Goal: Task Accomplishment & Management: Manage account settings

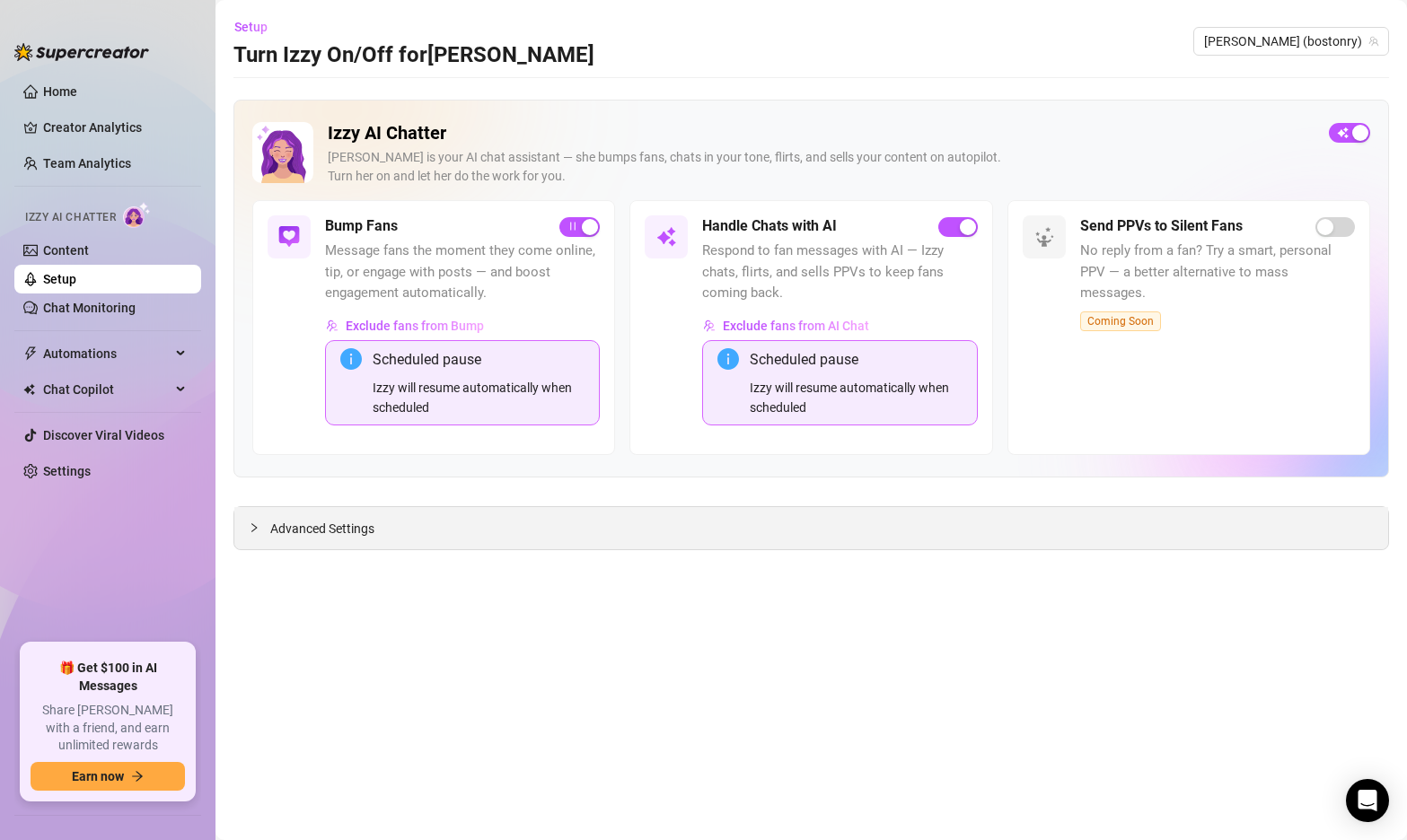
click at [260, 529] on div at bounding box center [259, 528] width 21 height 19
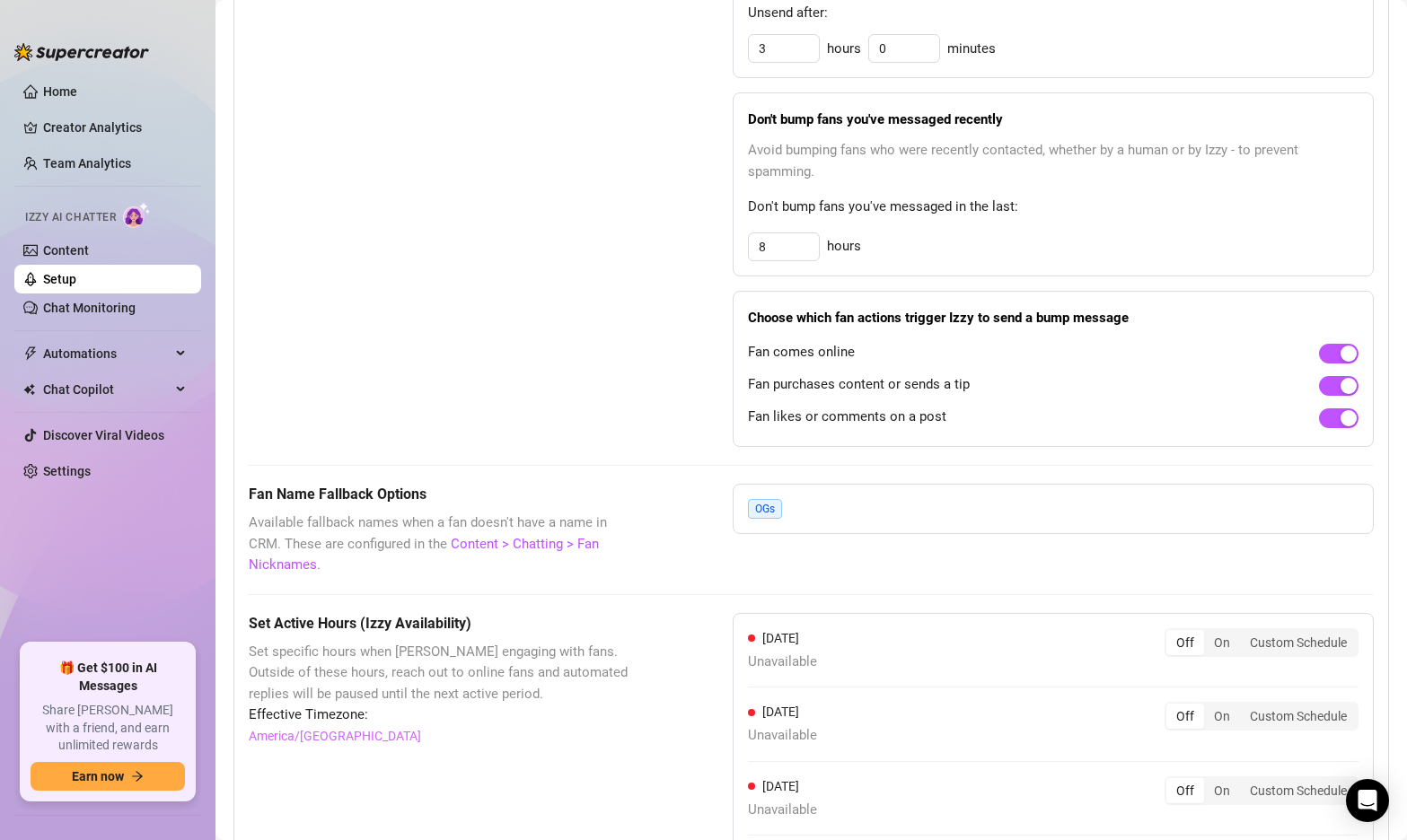
scroll to position [1591, 0]
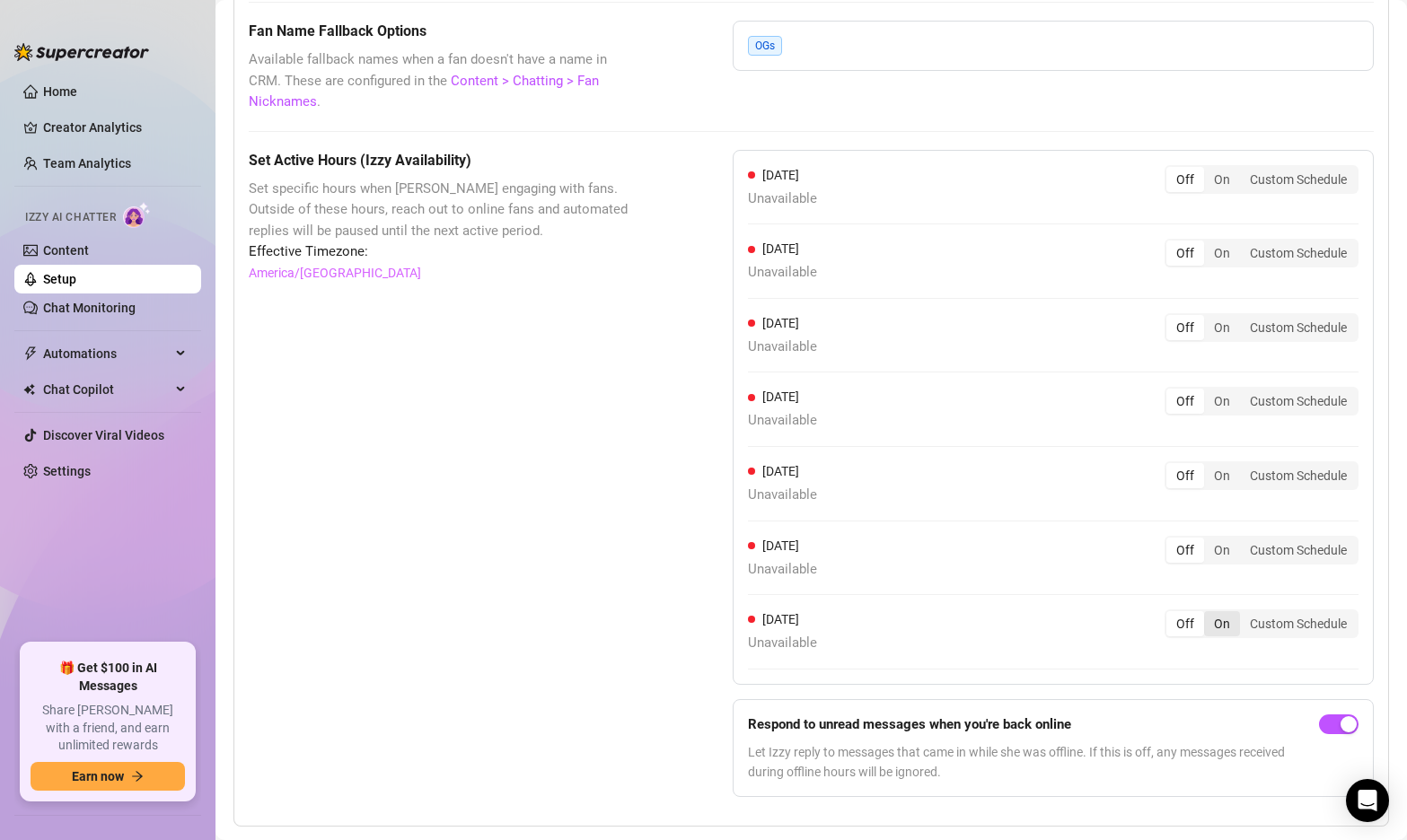
click at [1216, 612] on div "On" at bounding box center [1222, 624] width 36 height 25
click at [1209, 614] on input "On" at bounding box center [1209, 614] width 0 height 0
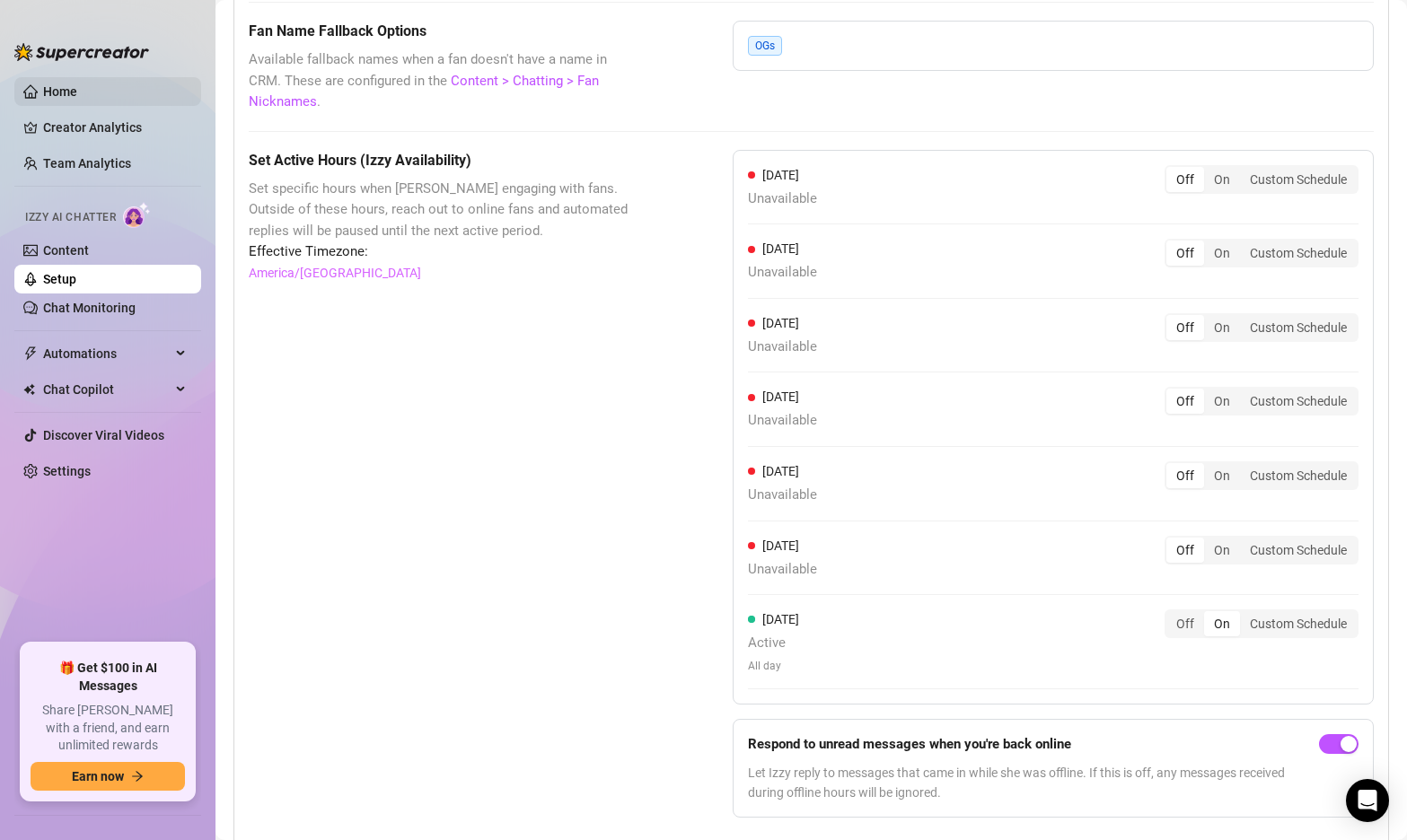
click at [58, 99] on link "Home" at bounding box center [60, 91] width 34 height 14
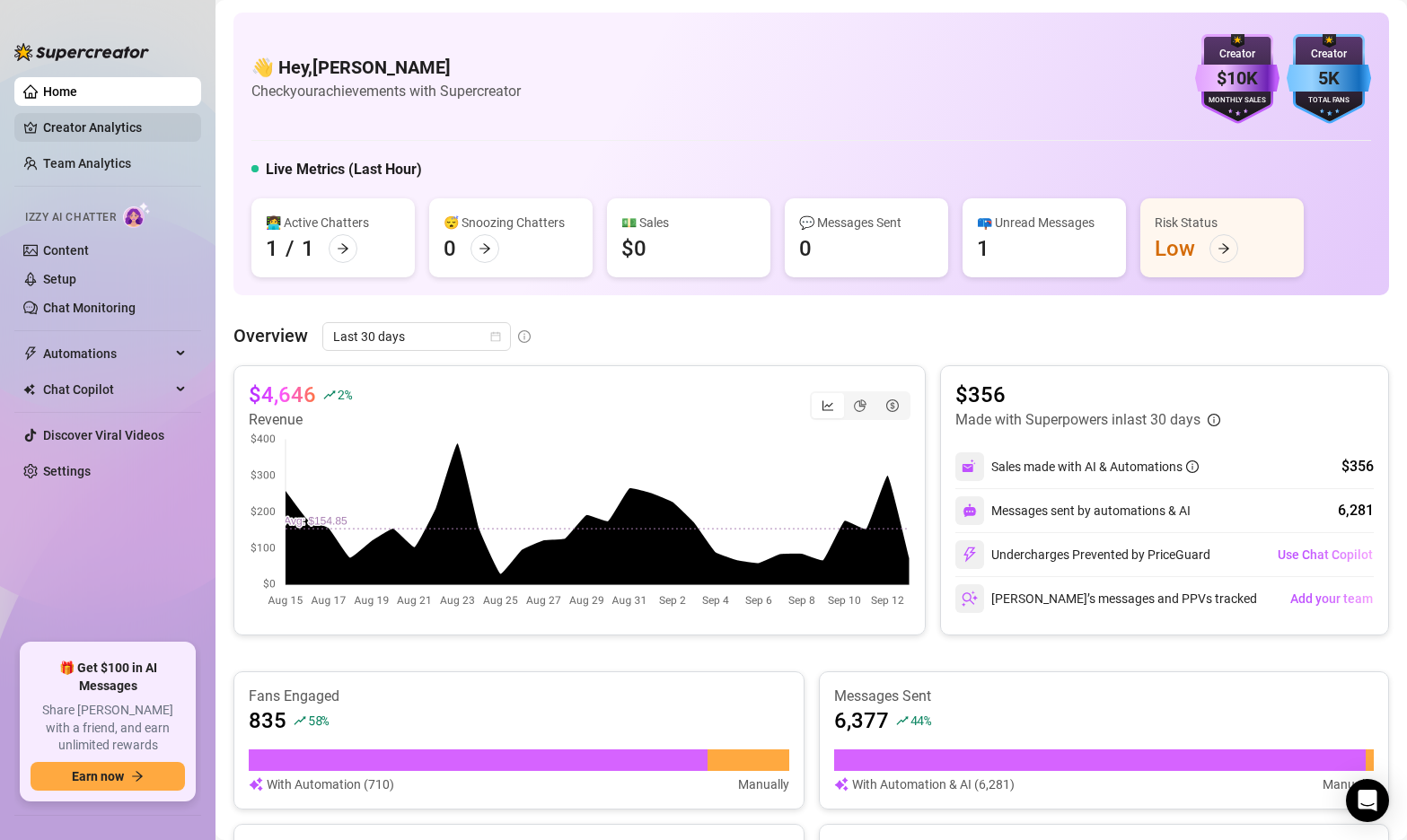
click at [51, 132] on link "Creator Analytics" at bounding box center [115, 128] width 144 height 29
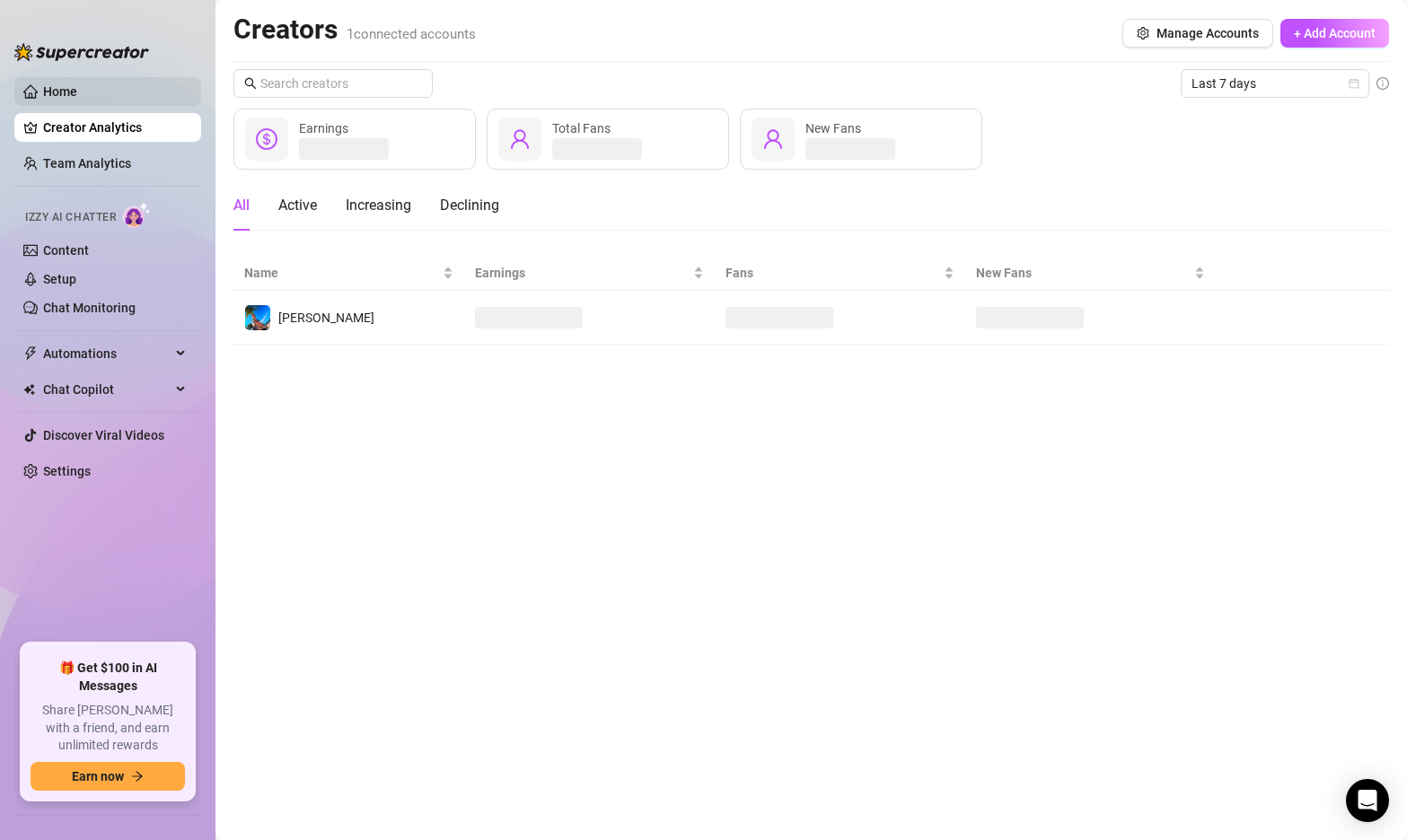
click at [75, 90] on link "Home" at bounding box center [60, 91] width 34 height 14
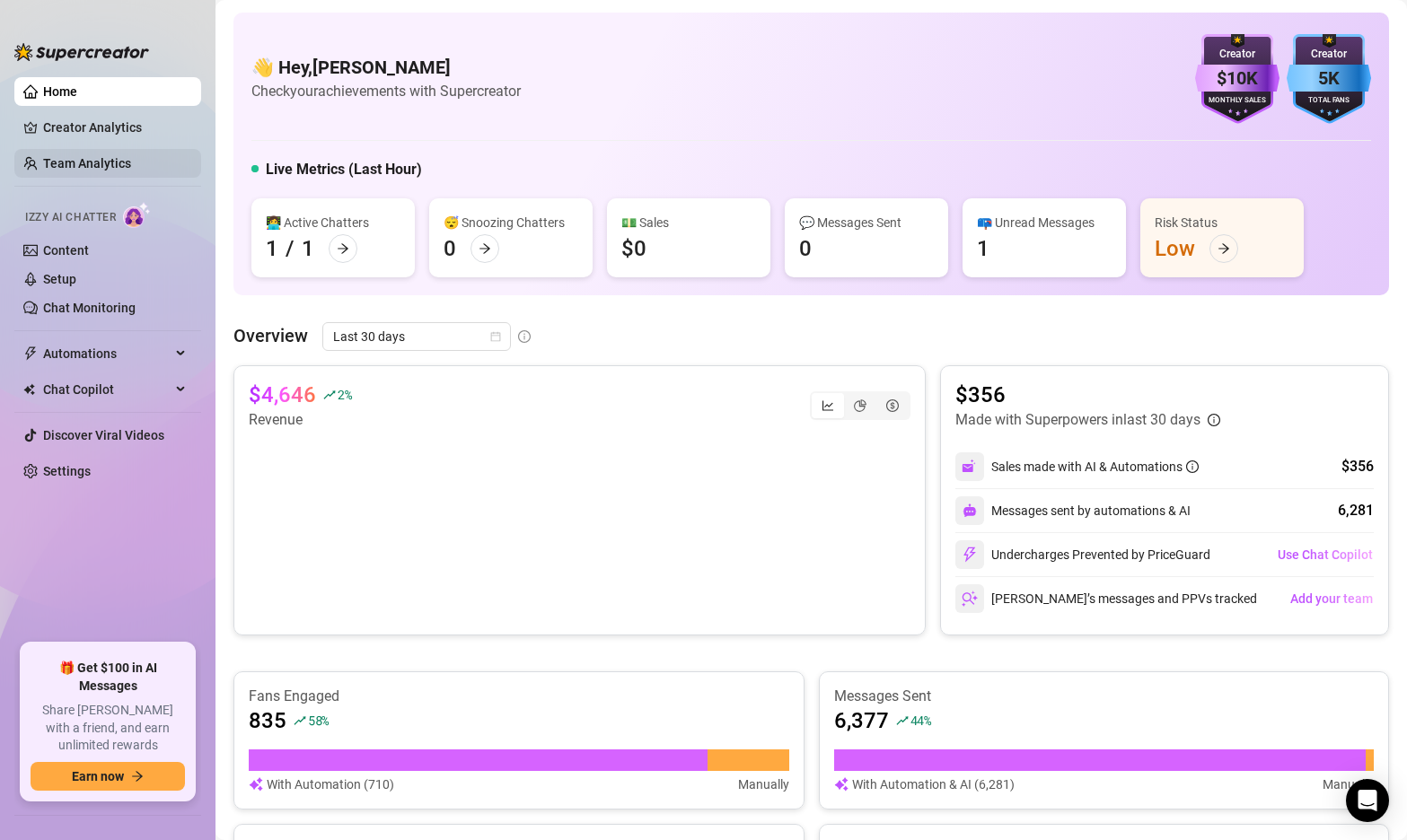
click at [82, 166] on link "Team Analytics" at bounding box center [87, 163] width 88 height 14
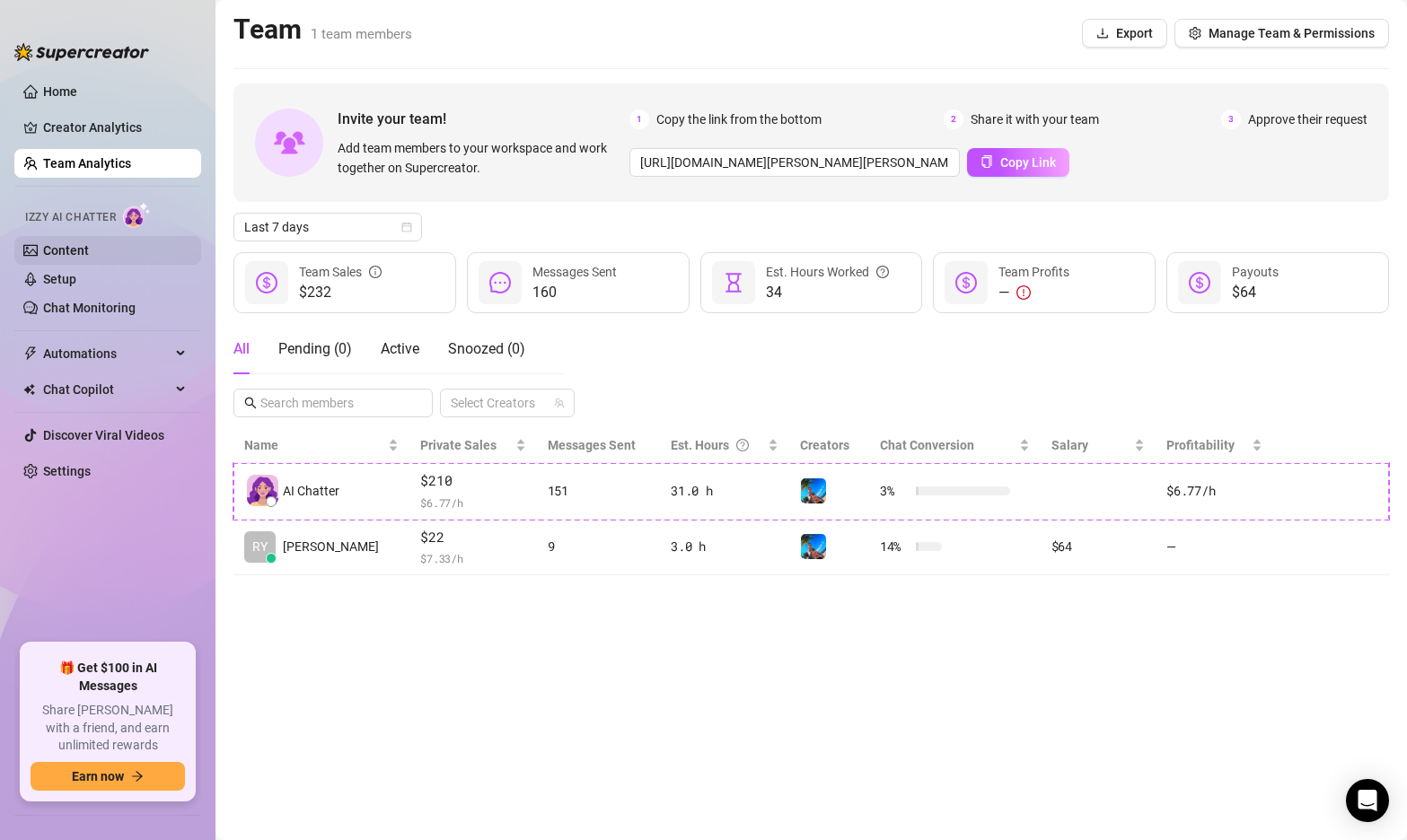
click at [77, 250] on link "Content" at bounding box center [66, 250] width 45 height 14
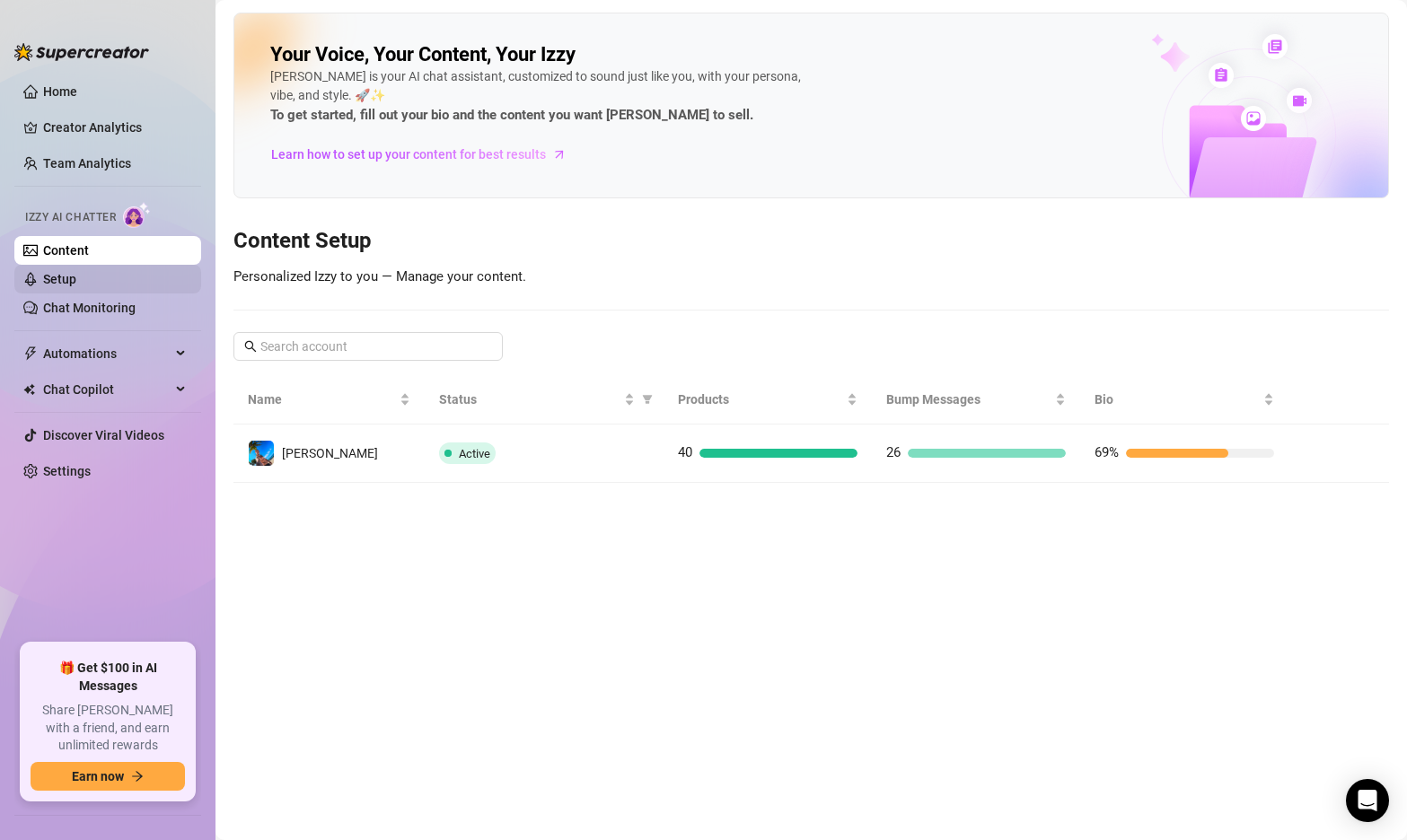
click at [73, 285] on link "Setup" at bounding box center [60, 278] width 33 height 14
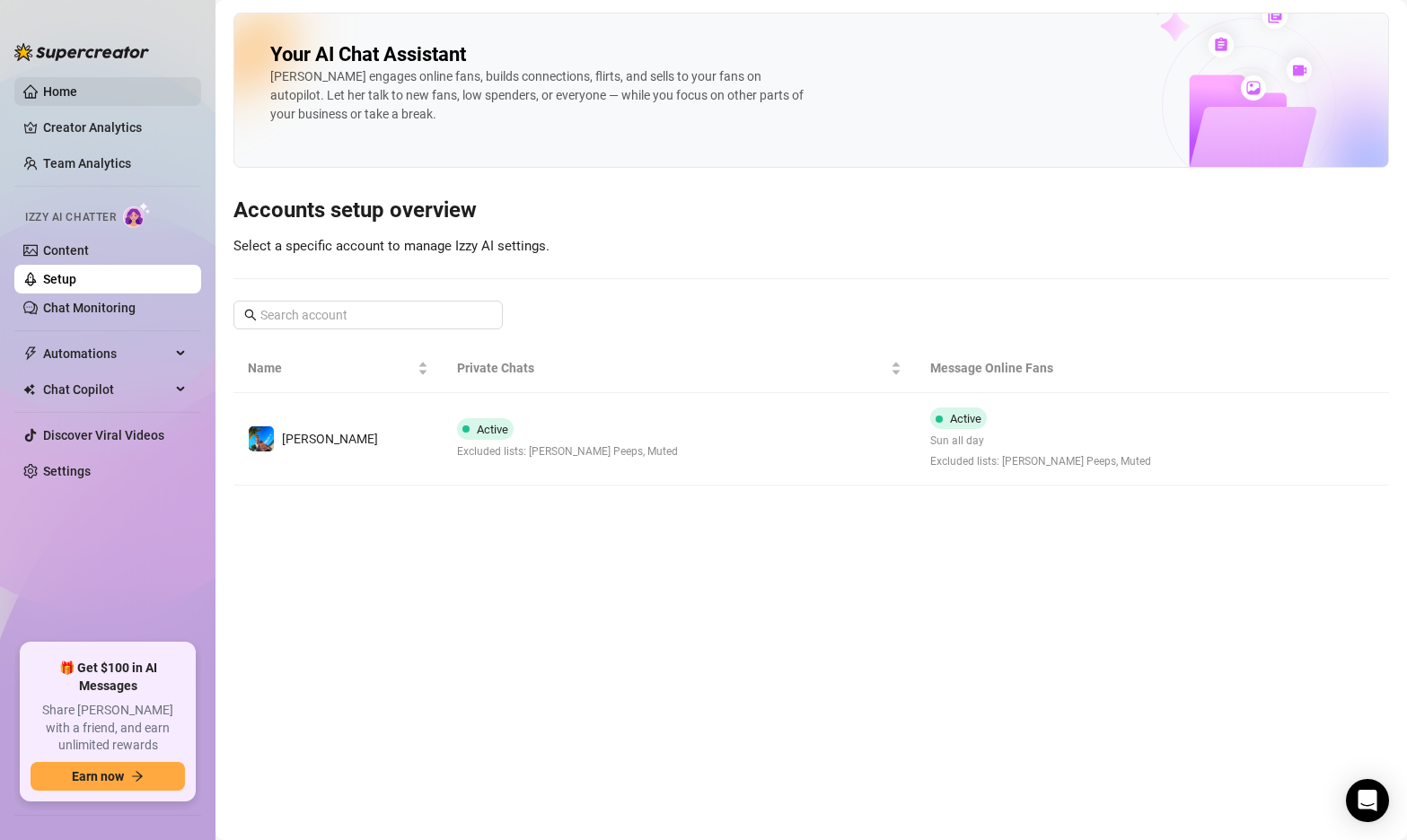
click at [66, 95] on link "Home" at bounding box center [60, 91] width 34 height 14
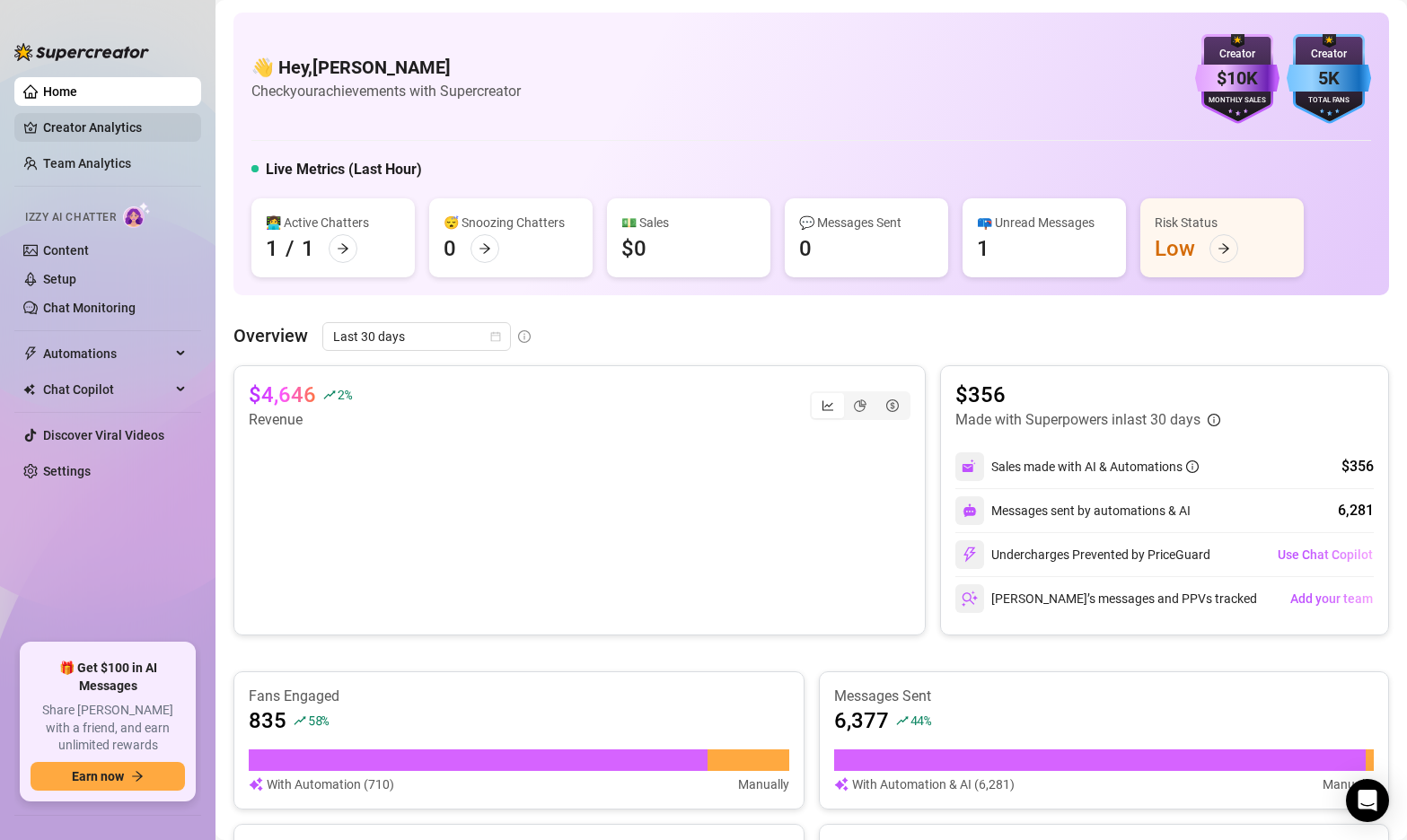
click at [114, 128] on link "Creator Analytics" at bounding box center [115, 128] width 144 height 29
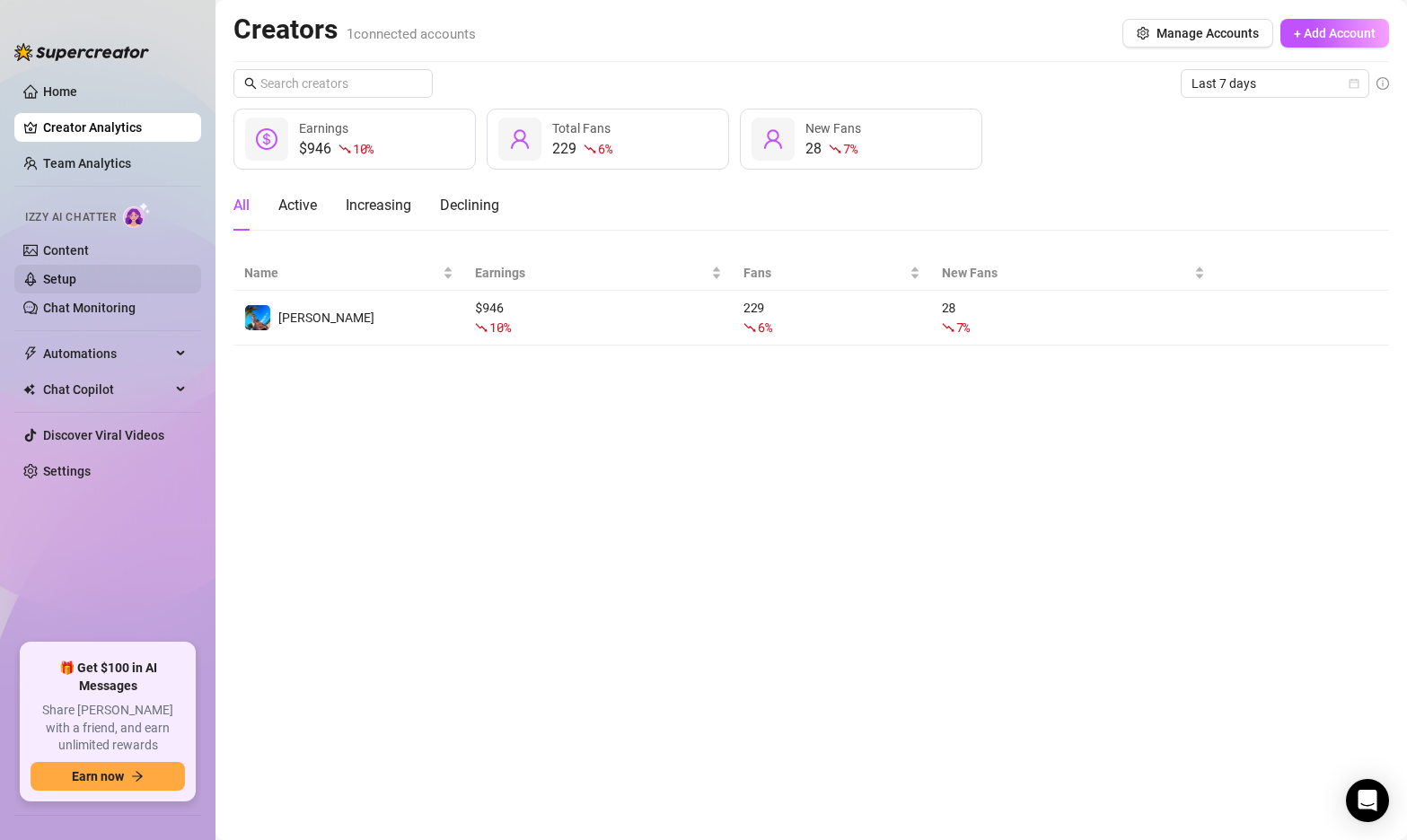
click at [59, 281] on link "Setup" at bounding box center [60, 278] width 33 height 14
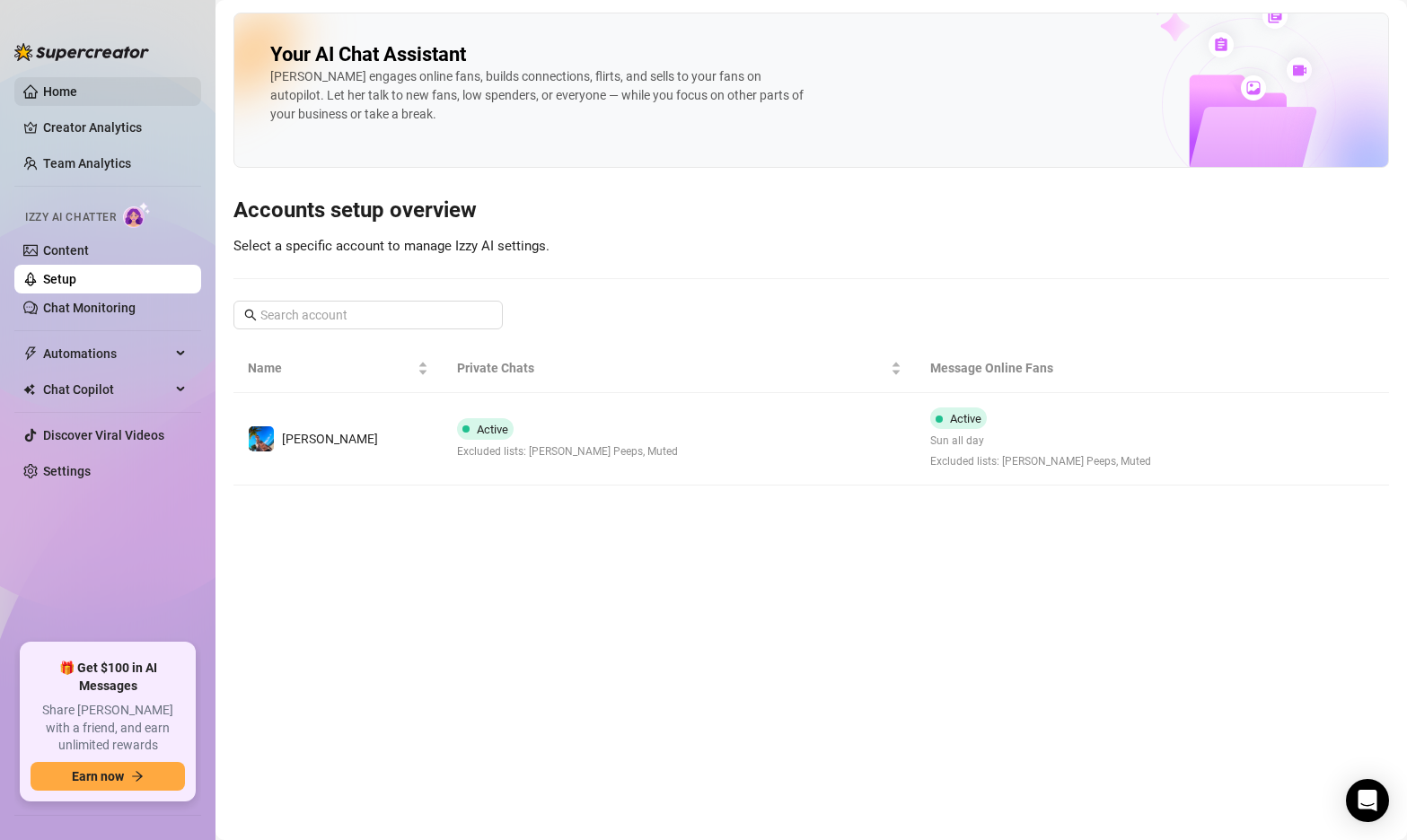
click at [56, 84] on link "Home" at bounding box center [60, 91] width 34 height 14
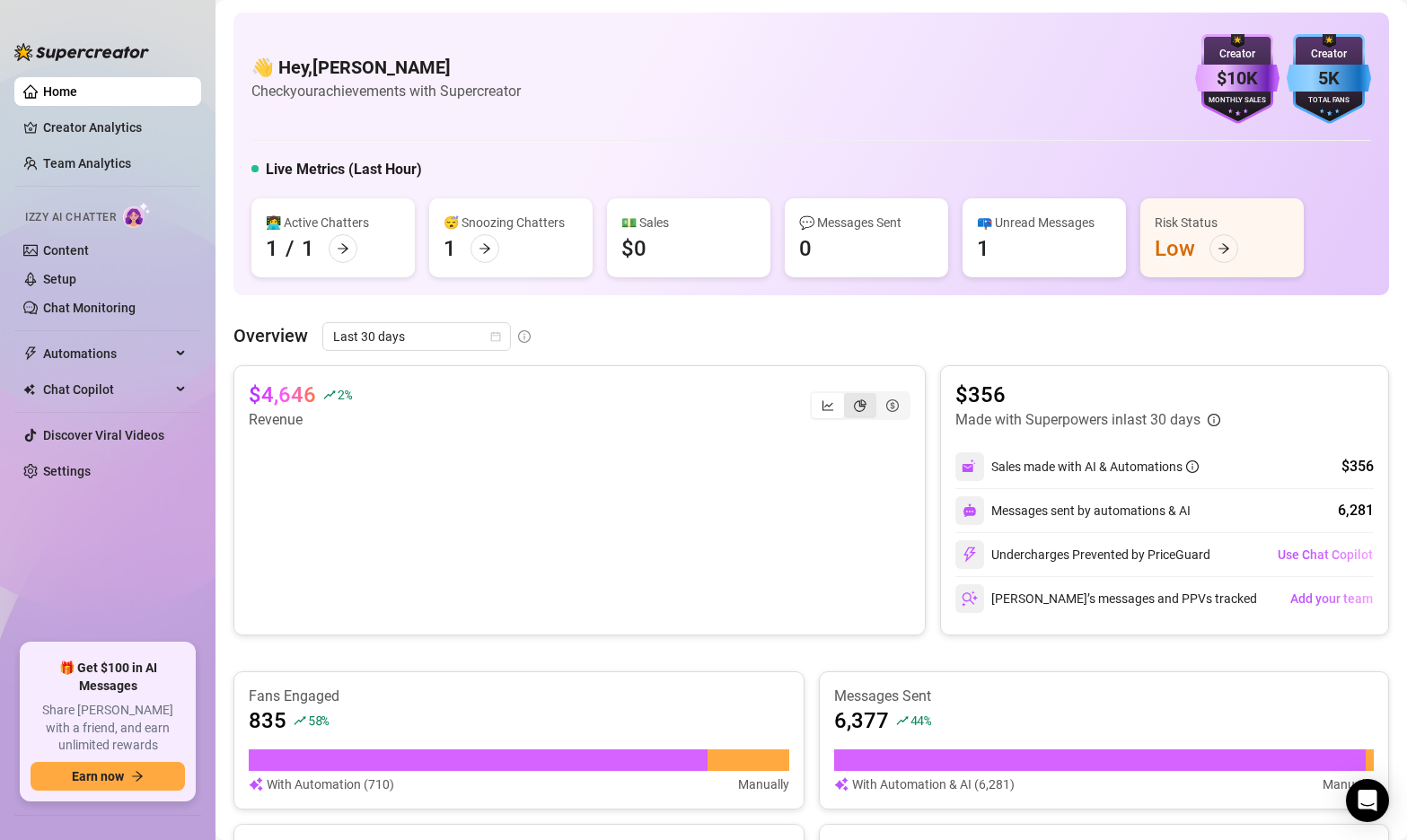
click at [867, 407] on div "segmented control" at bounding box center [860, 406] width 32 height 25
click at [849, 396] on input "segmented control" at bounding box center [849, 396] width 0 height 0
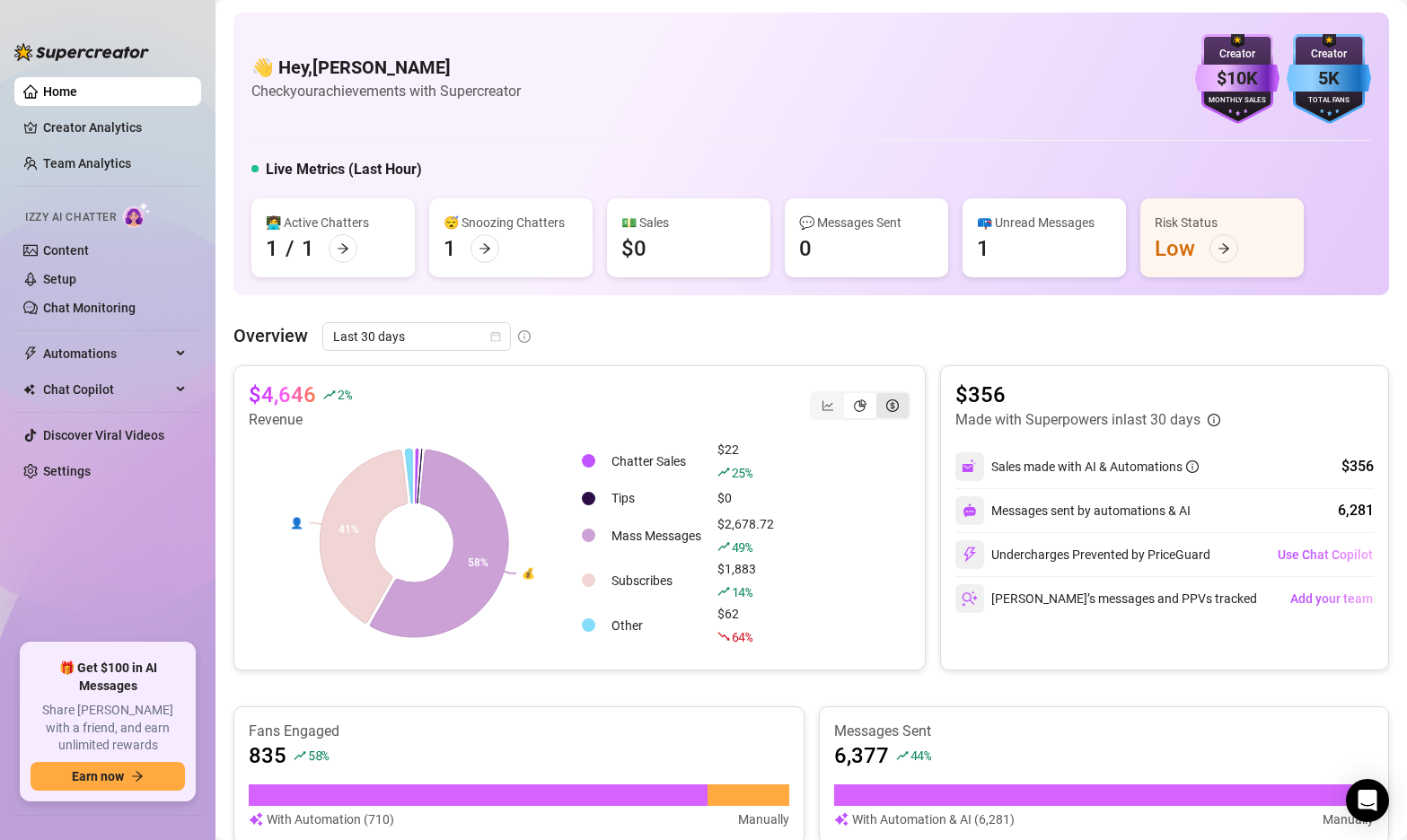
click at [900, 403] on div "segmented control" at bounding box center [893, 406] width 32 height 25
click at [881, 396] on input "segmented control" at bounding box center [881, 396] width 0 height 0
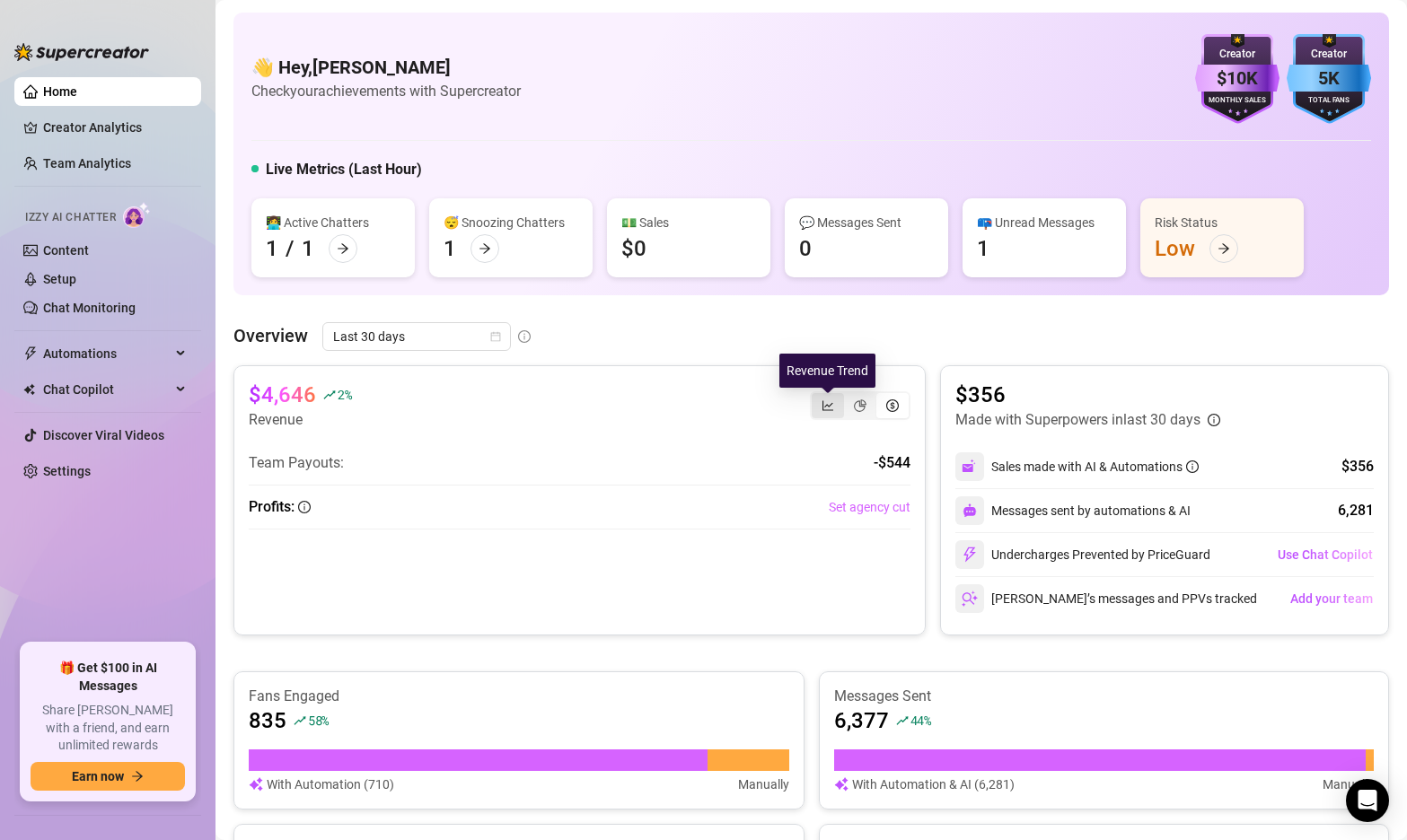
click at [829, 405] on icon "line-chart" at bounding box center [828, 405] width 11 height 10
click at [816, 396] on input "segmented control" at bounding box center [816, 396] width 0 height 0
click at [71, 129] on link "Creator Analytics" at bounding box center [115, 128] width 144 height 29
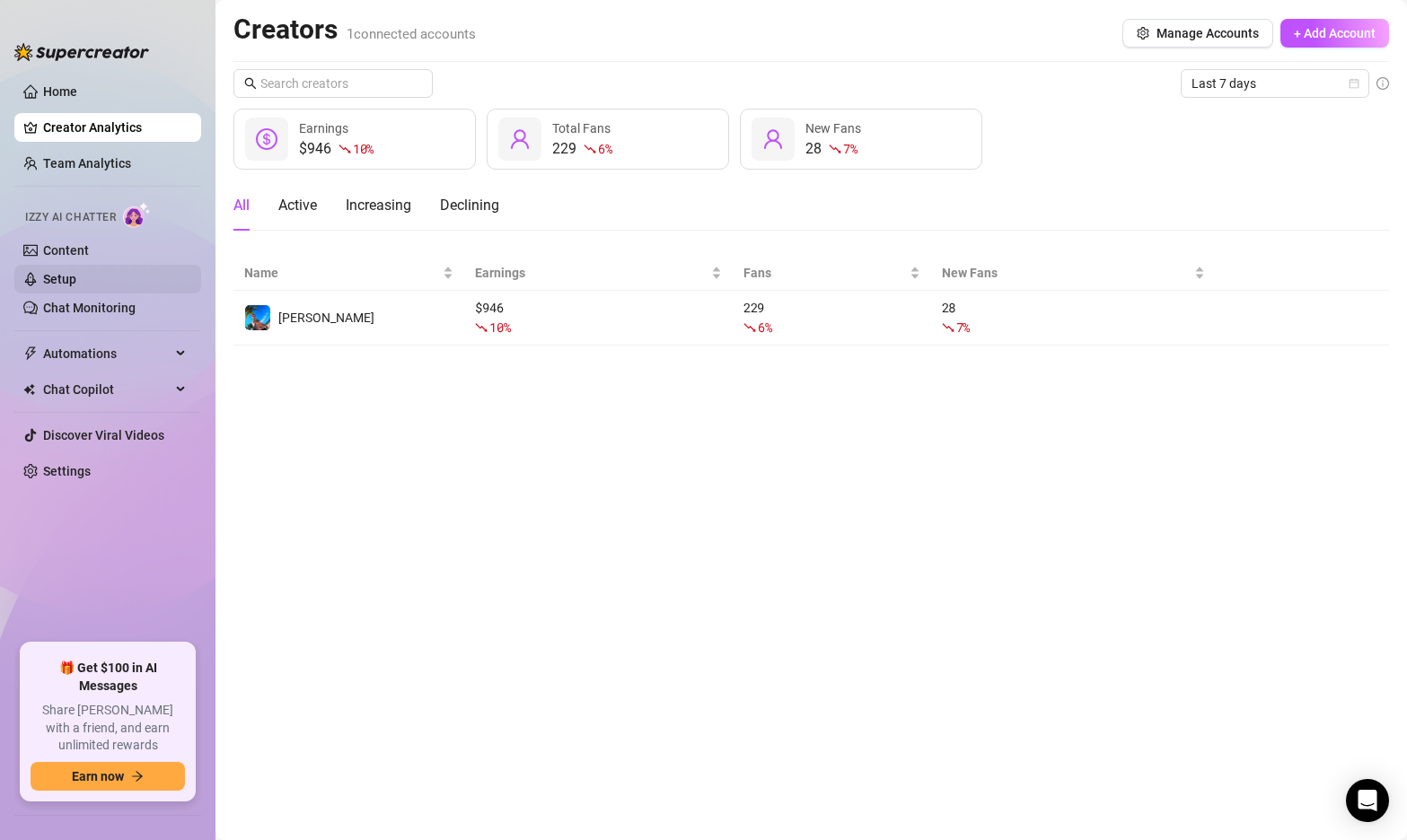
click at [56, 276] on link "Setup" at bounding box center [60, 278] width 33 height 14
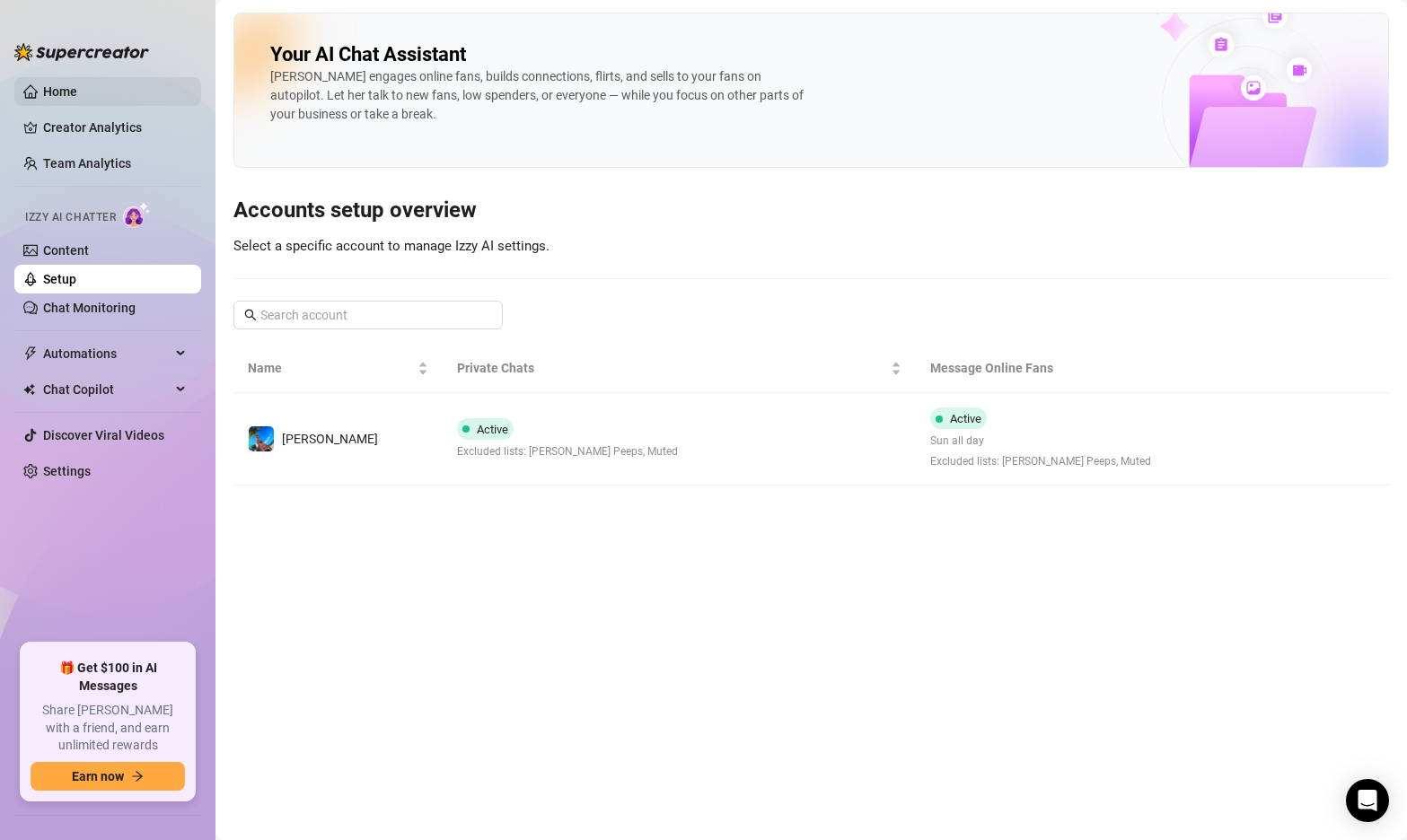
click at [58, 96] on link "Home" at bounding box center [60, 91] width 34 height 14
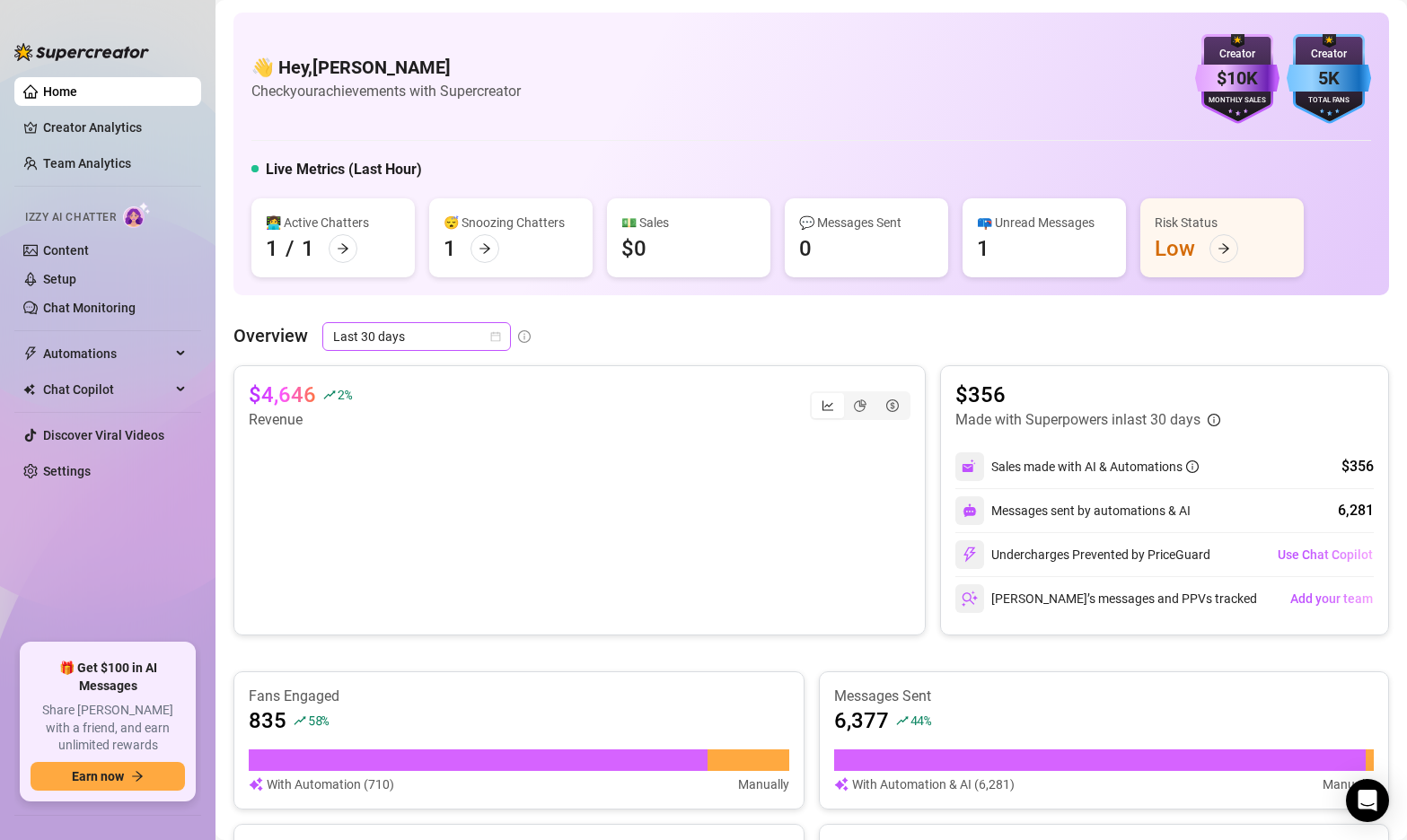
click at [498, 335] on icon "calendar" at bounding box center [495, 336] width 11 height 11
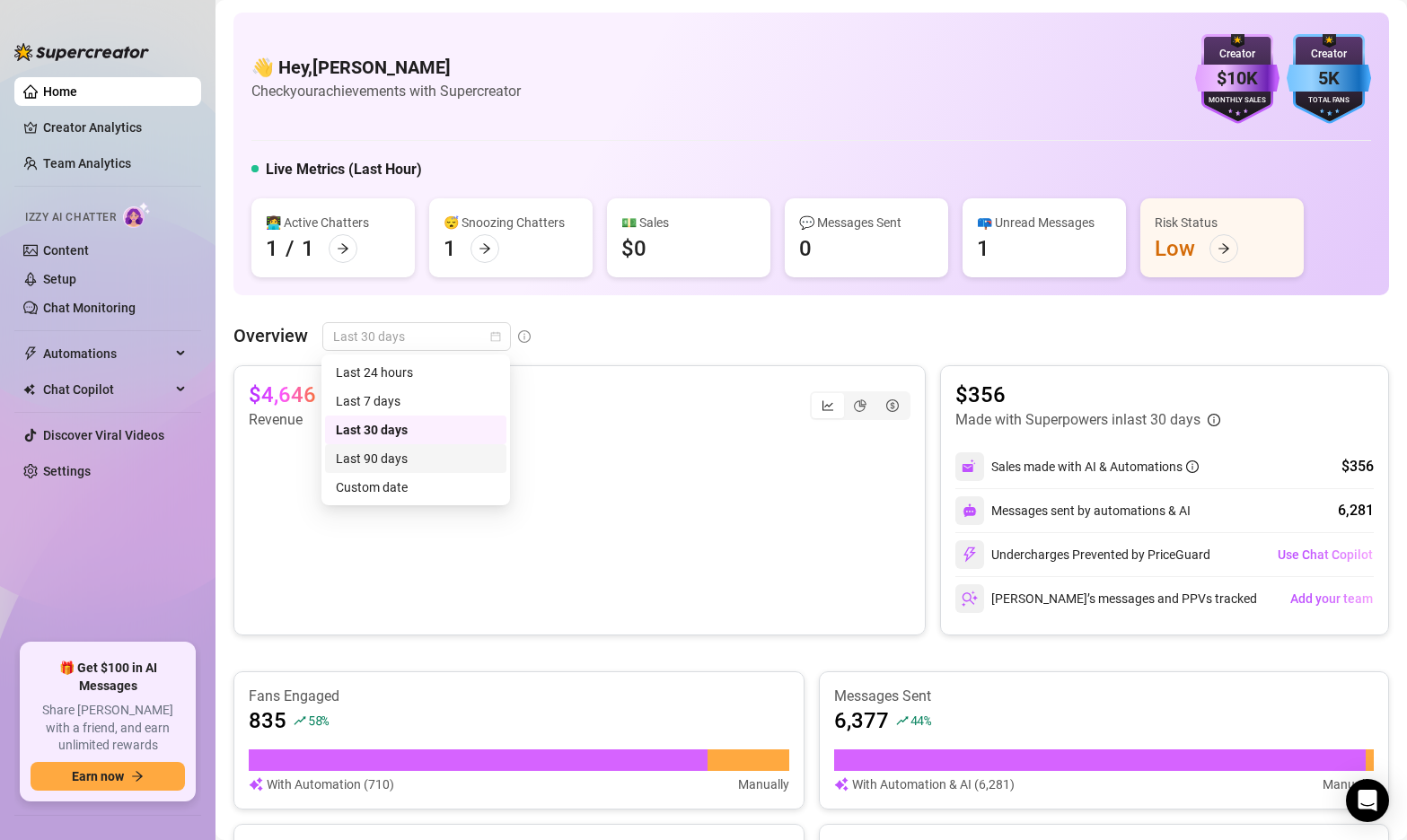
click at [436, 453] on div "Last 90 days" at bounding box center [415, 458] width 160 height 19
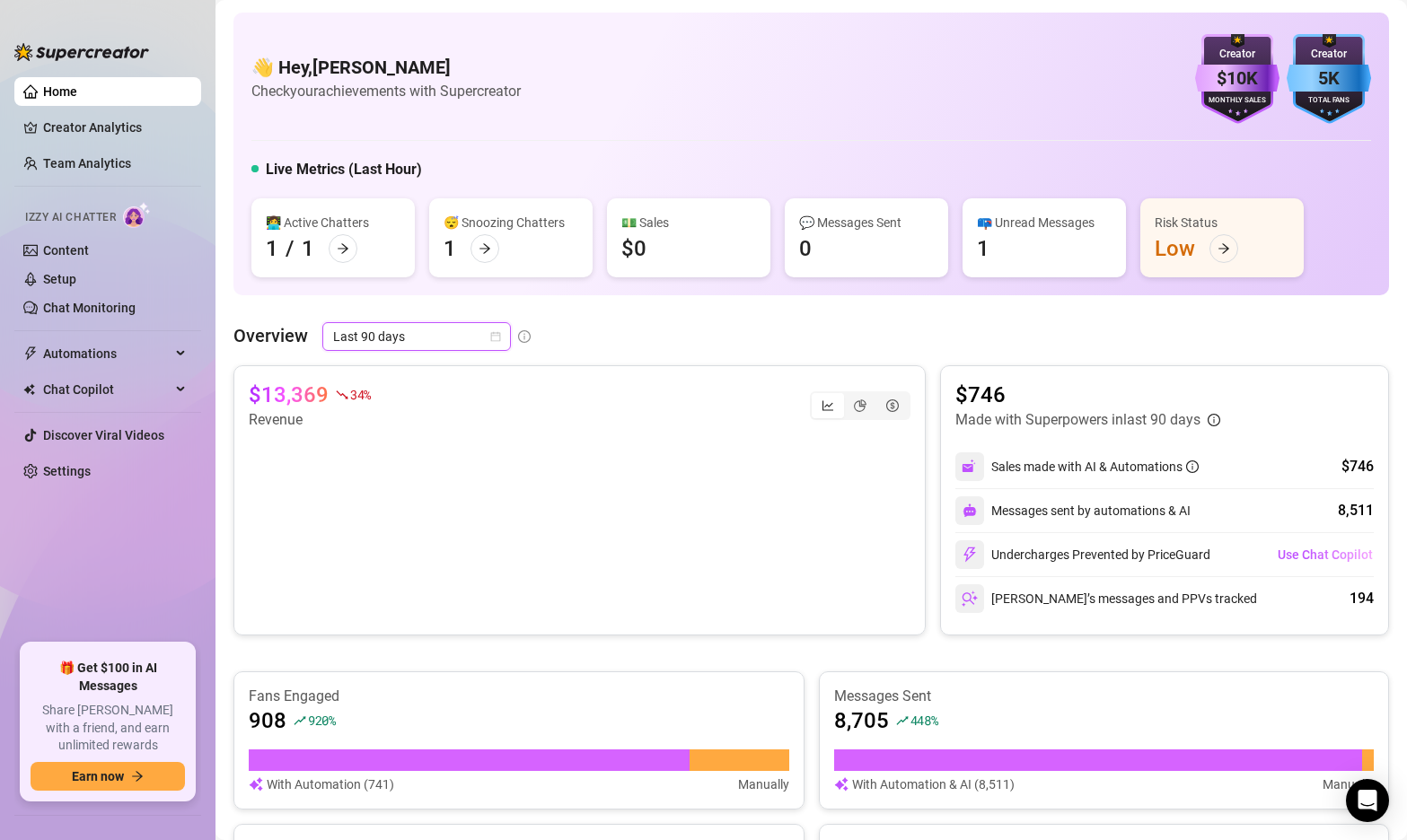
click at [491, 333] on icon "calendar" at bounding box center [496, 337] width 10 height 10
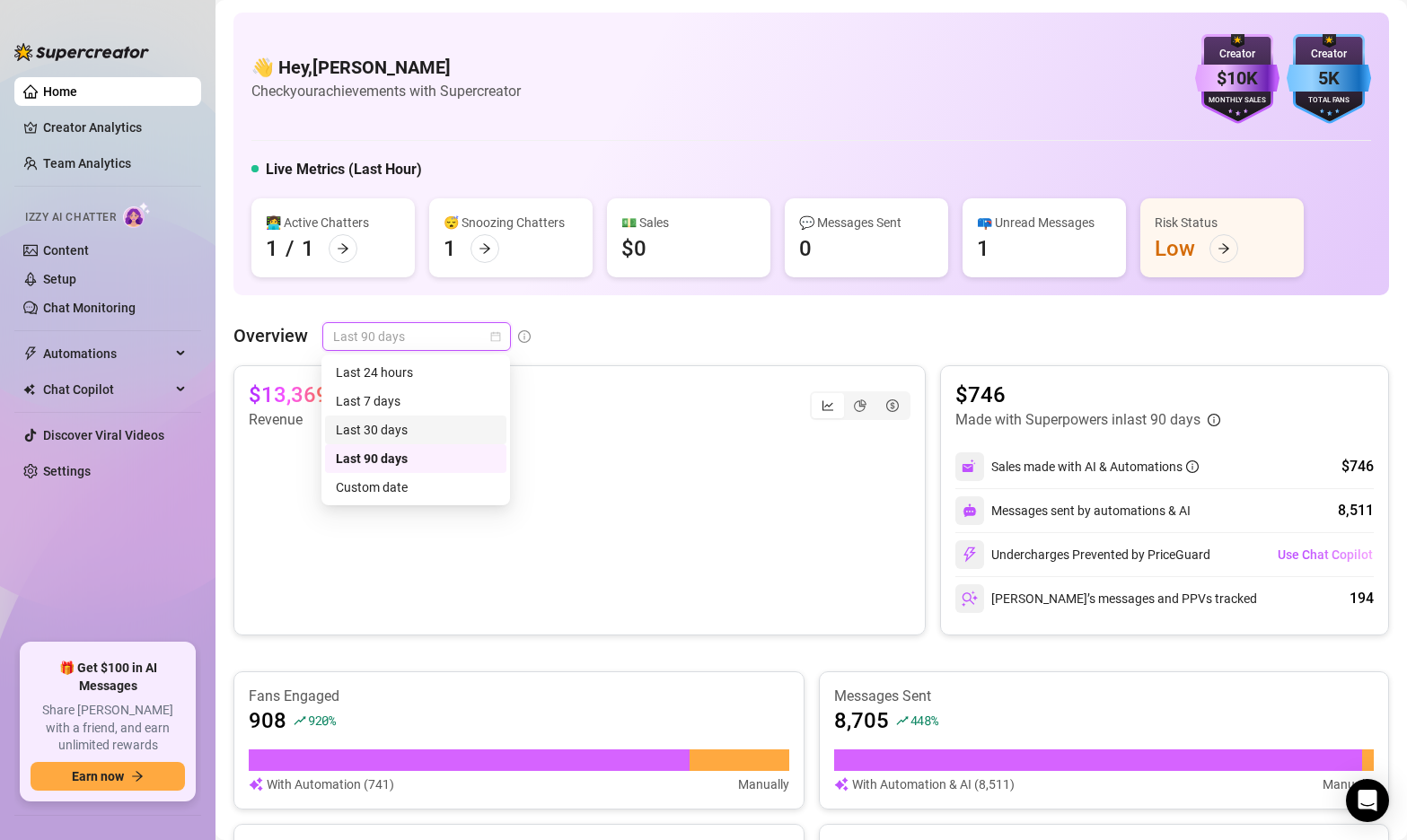
click at [403, 429] on div "Last 30 days" at bounding box center [415, 430] width 160 height 19
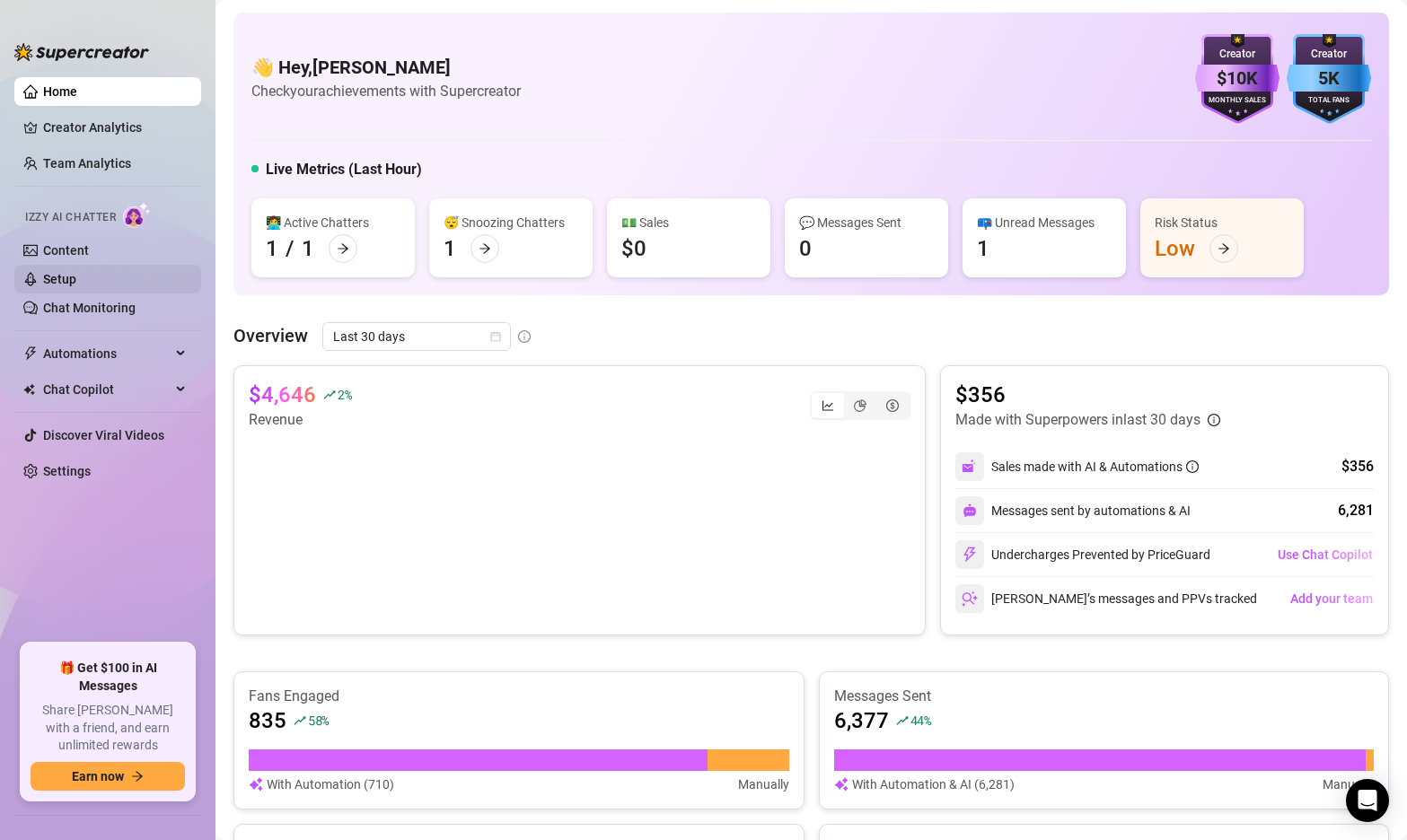
click at [71, 286] on link "Setup" at bounding box center [60, 278] width 33 height 14
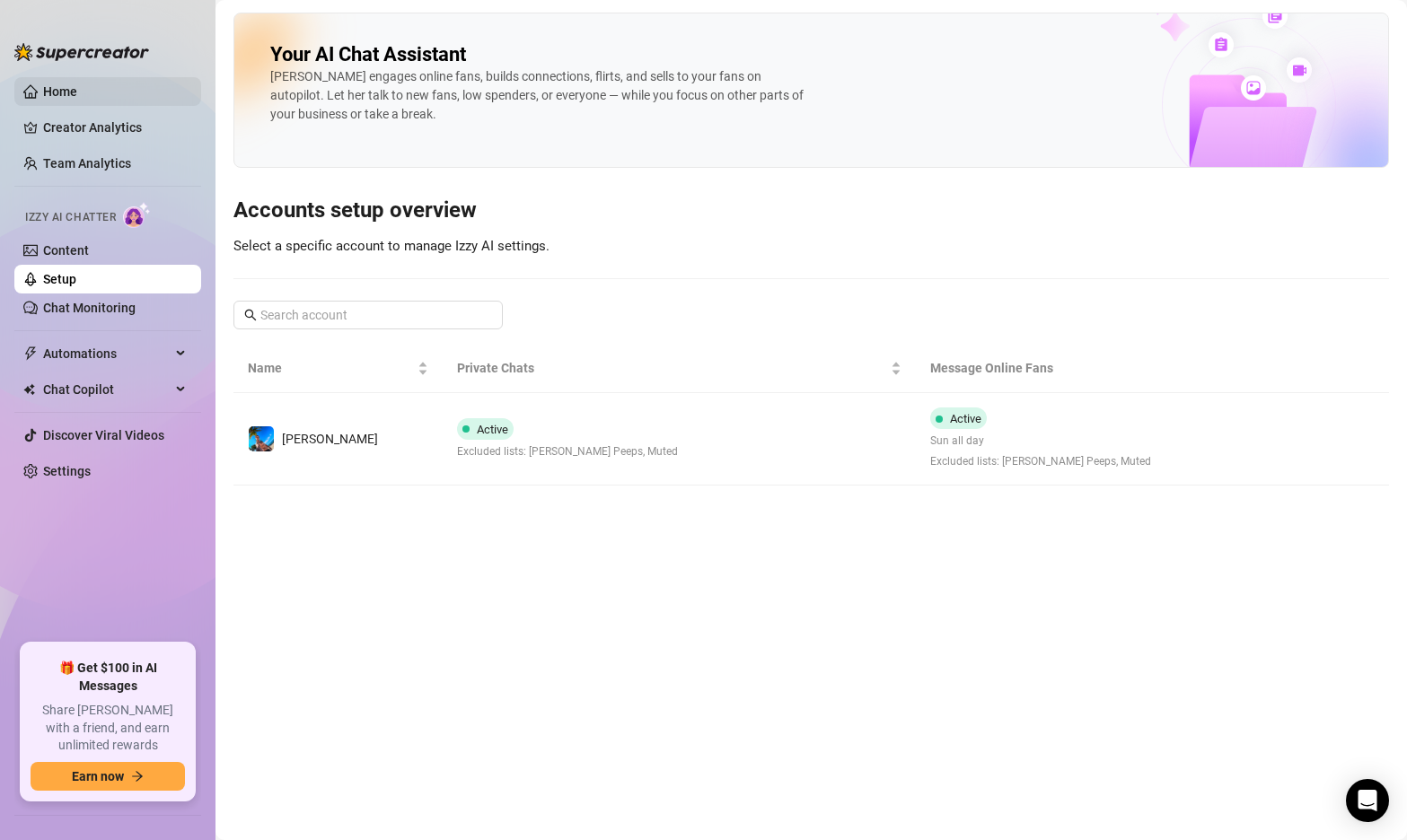
click at [67, 93] on link "Home" at bounding box center [60, 91] width 34 height 14
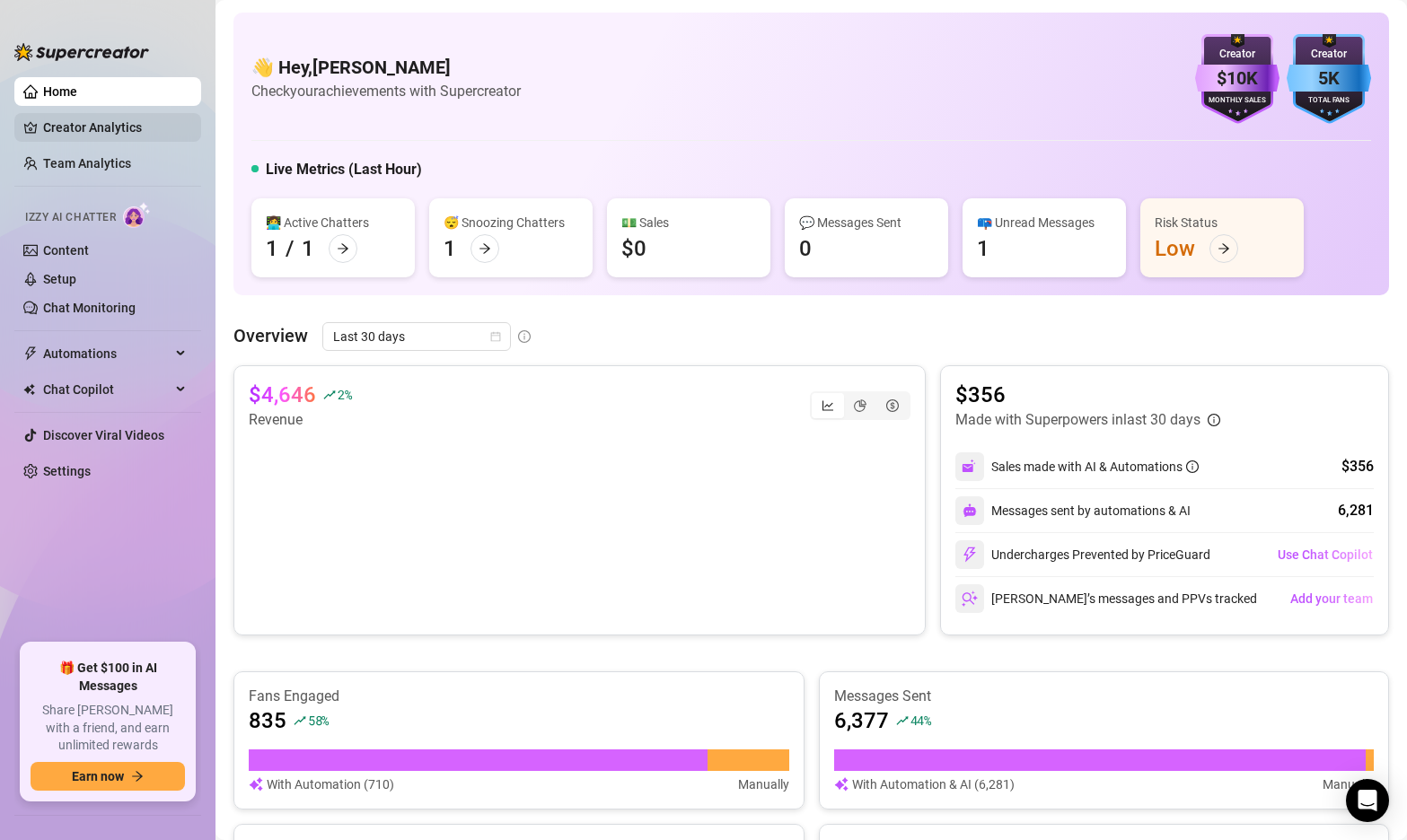
click at [101, 125] on link "Creator Analytics" at bounding box center [115, 128] width 144 height 29
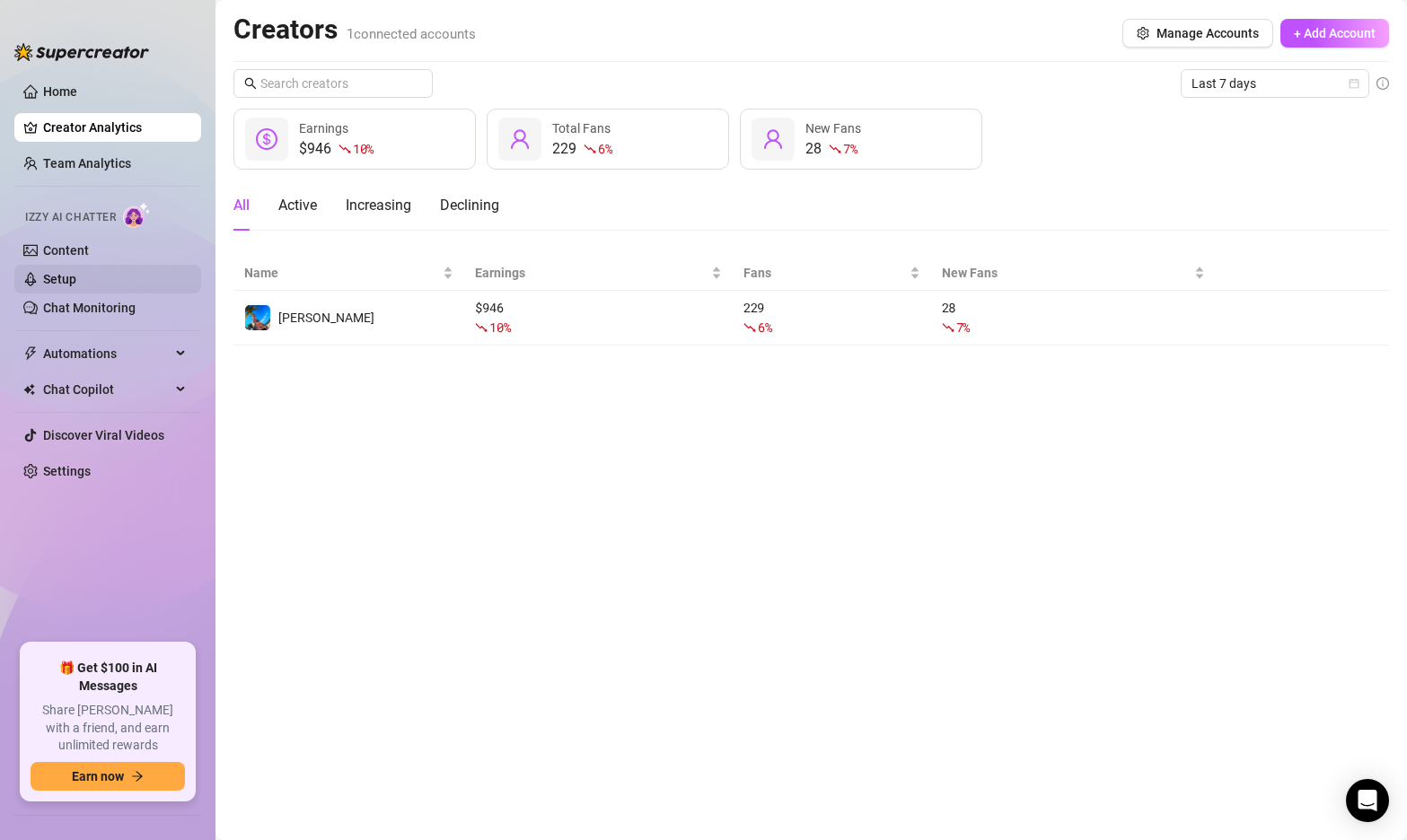
click at [62, 277] on link "Setup" at bounding box center [60, 278] width 33 height 14
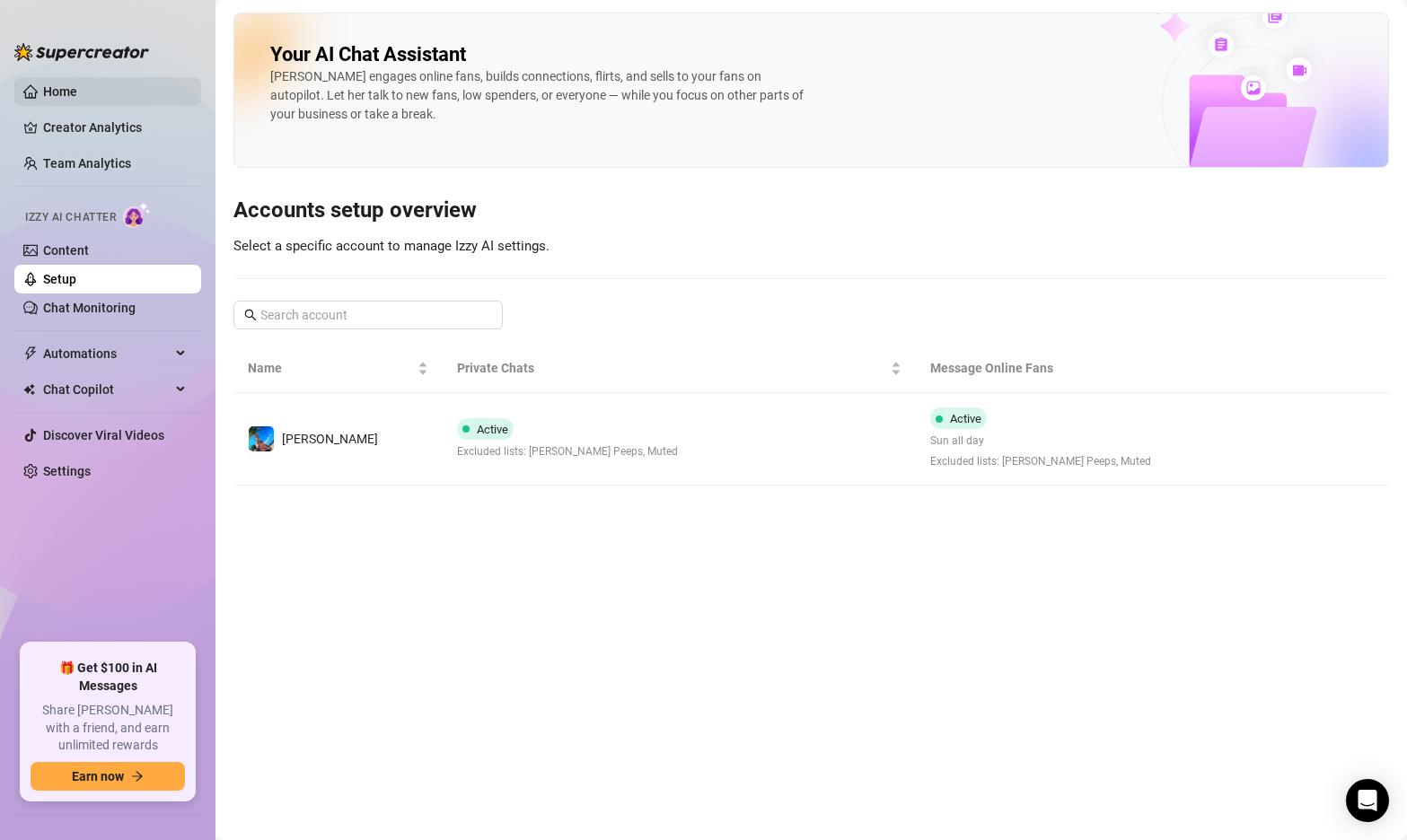
click at [77, 93] on link "Home" at bounding box center [60, 91] width 34 height 14
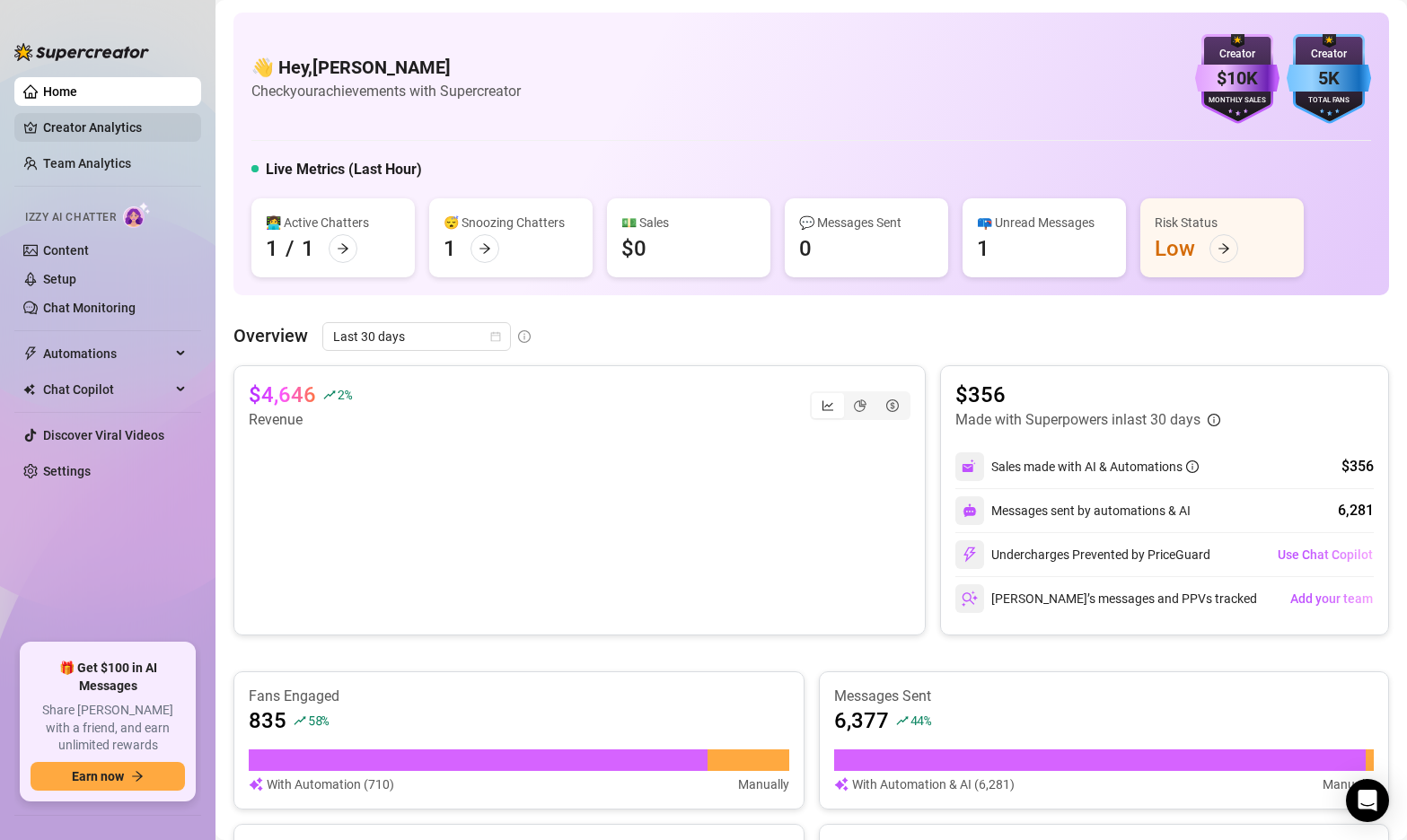
click at [79, 130] on link "Creator Analytics" at bounding box center [115, 128] width 144 height 29
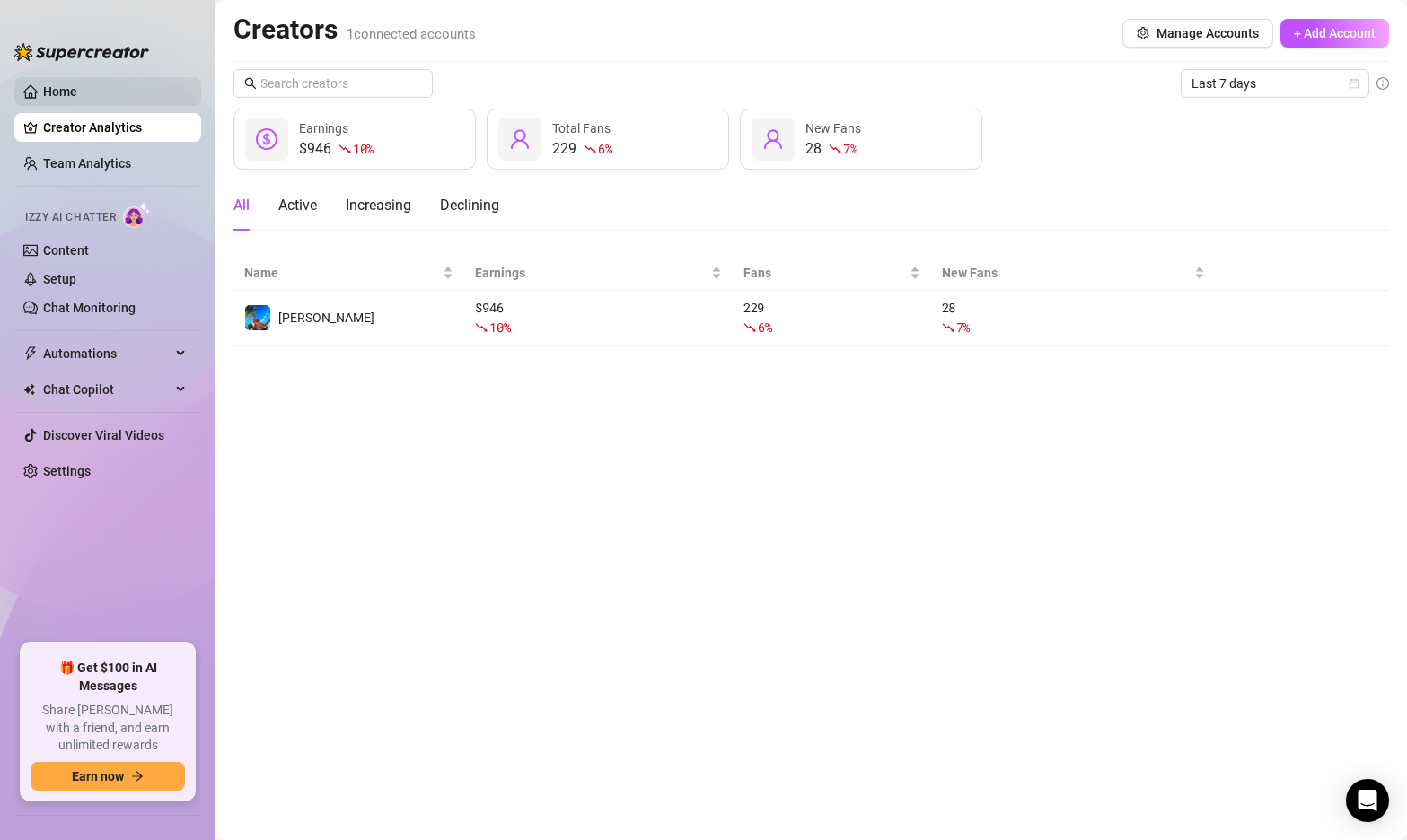
click at [57, 87] on link "Home" at bounding box center [60, 91] width 34 height 14
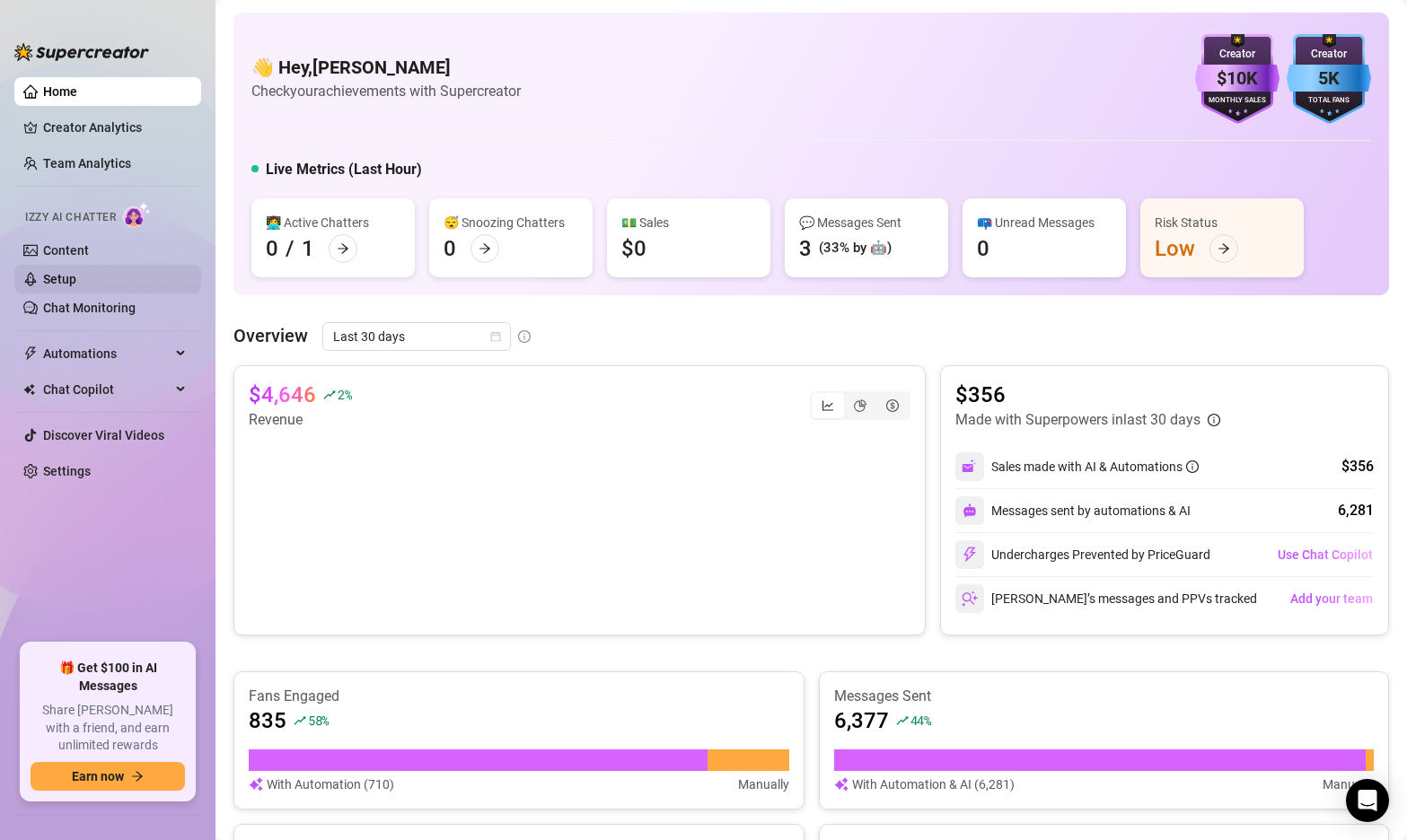
click at [54, 278] on link "Setup" at bounding box center [60, 278] width 33 height 14
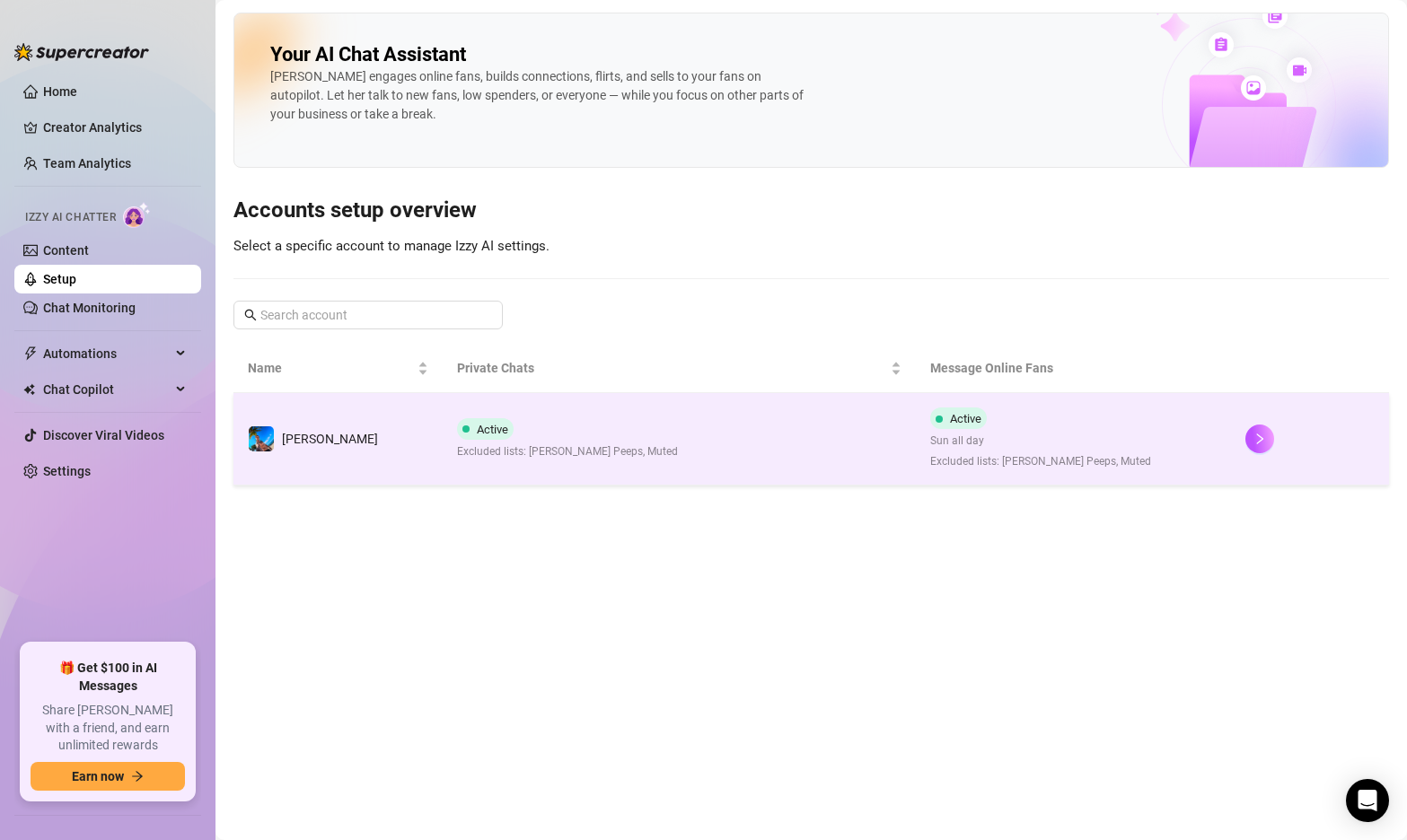
click at [789, 450] on td "Active Excluded lists: [PERSON_NAME] Peeps, Muted" at bounding box center [679, 440] width 473 height 93
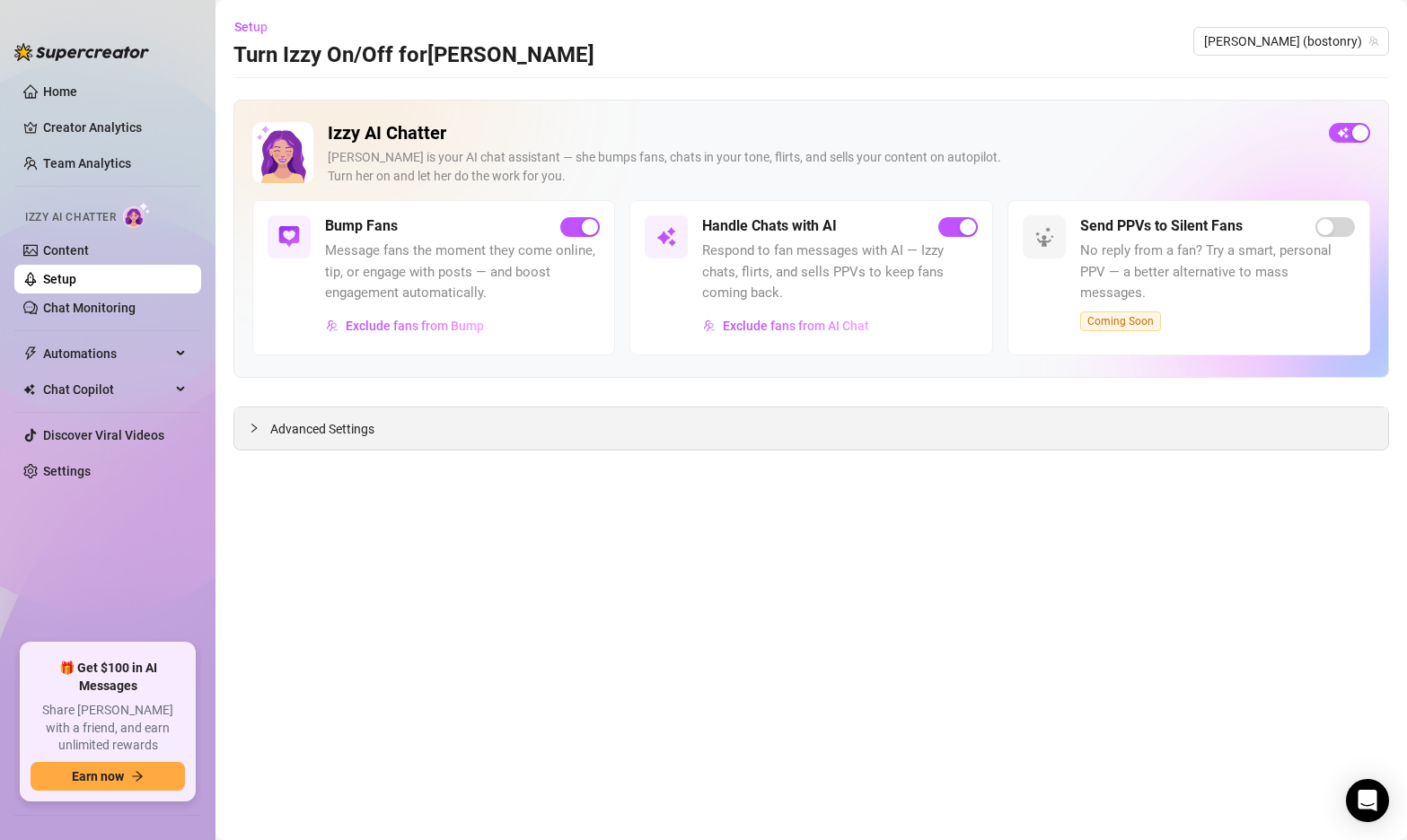
click at [258, 431] on icon "collapsed" at bounding box center [253, 427] width 11 height 11
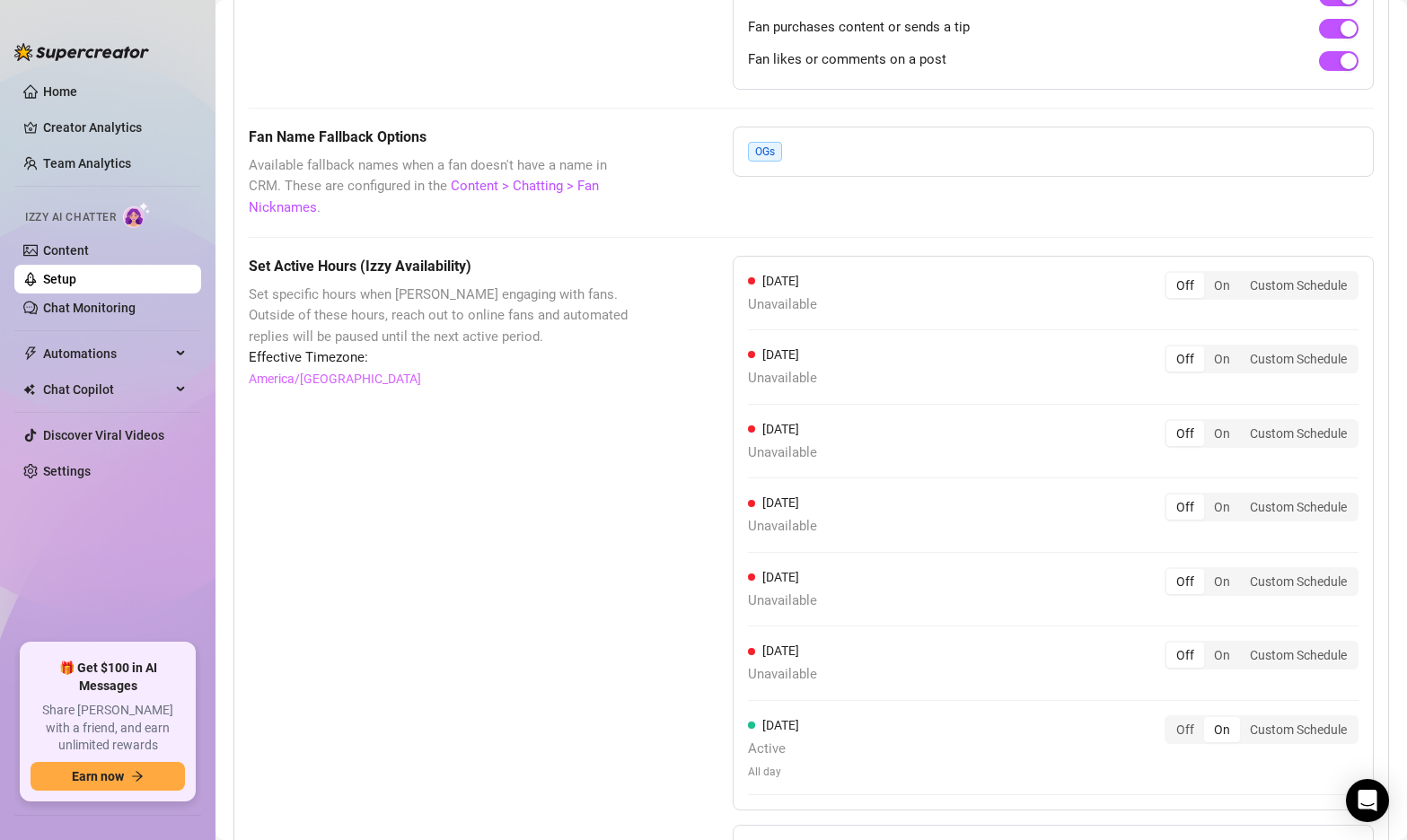
scroll to position [1444, 0]
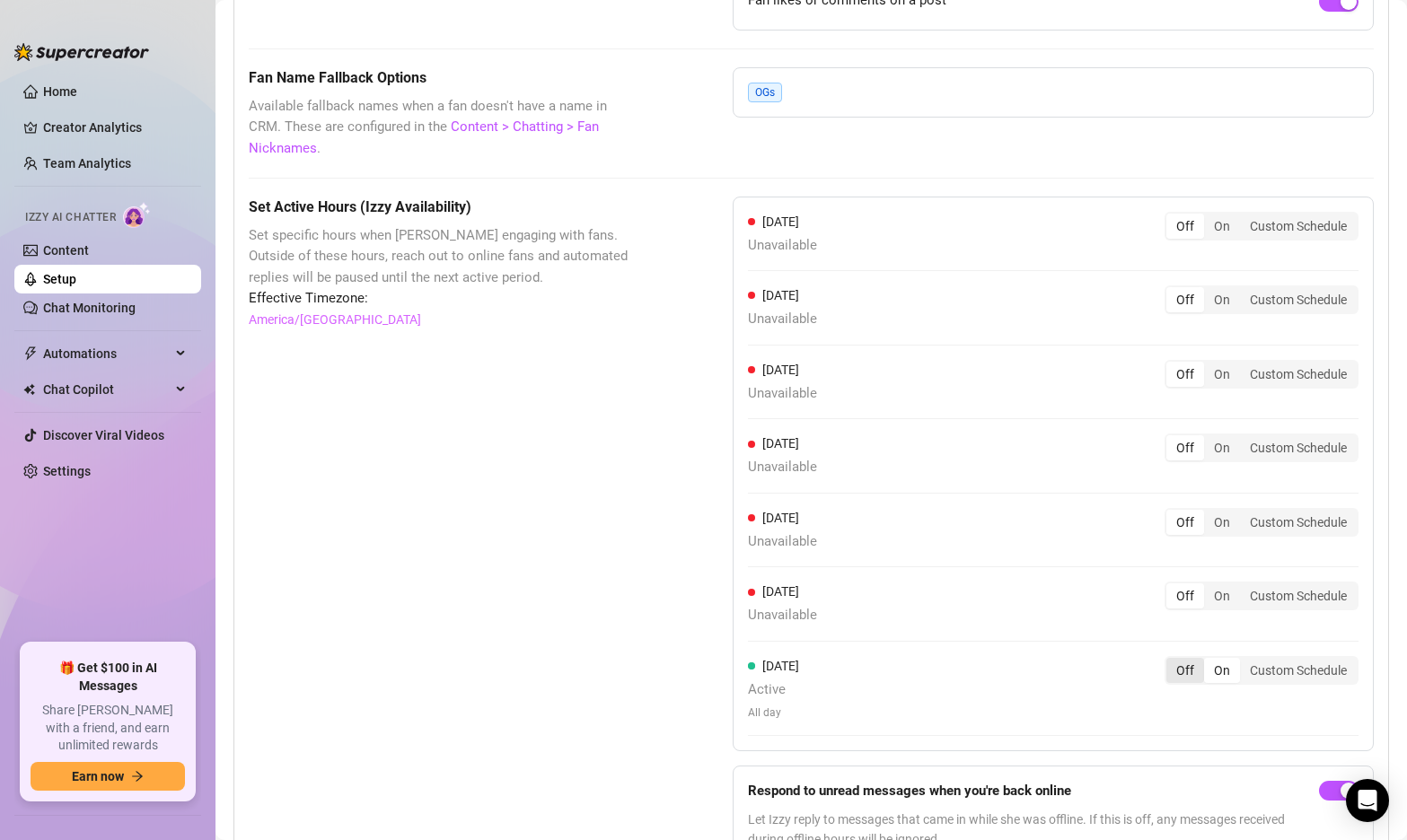
click at [1192, 658] on div "Off" at bounding box center [1186, 671] width 38 height 25
click at [1171, 661] on input "Off" at bounding box center [1171, 661] width 0 height 0
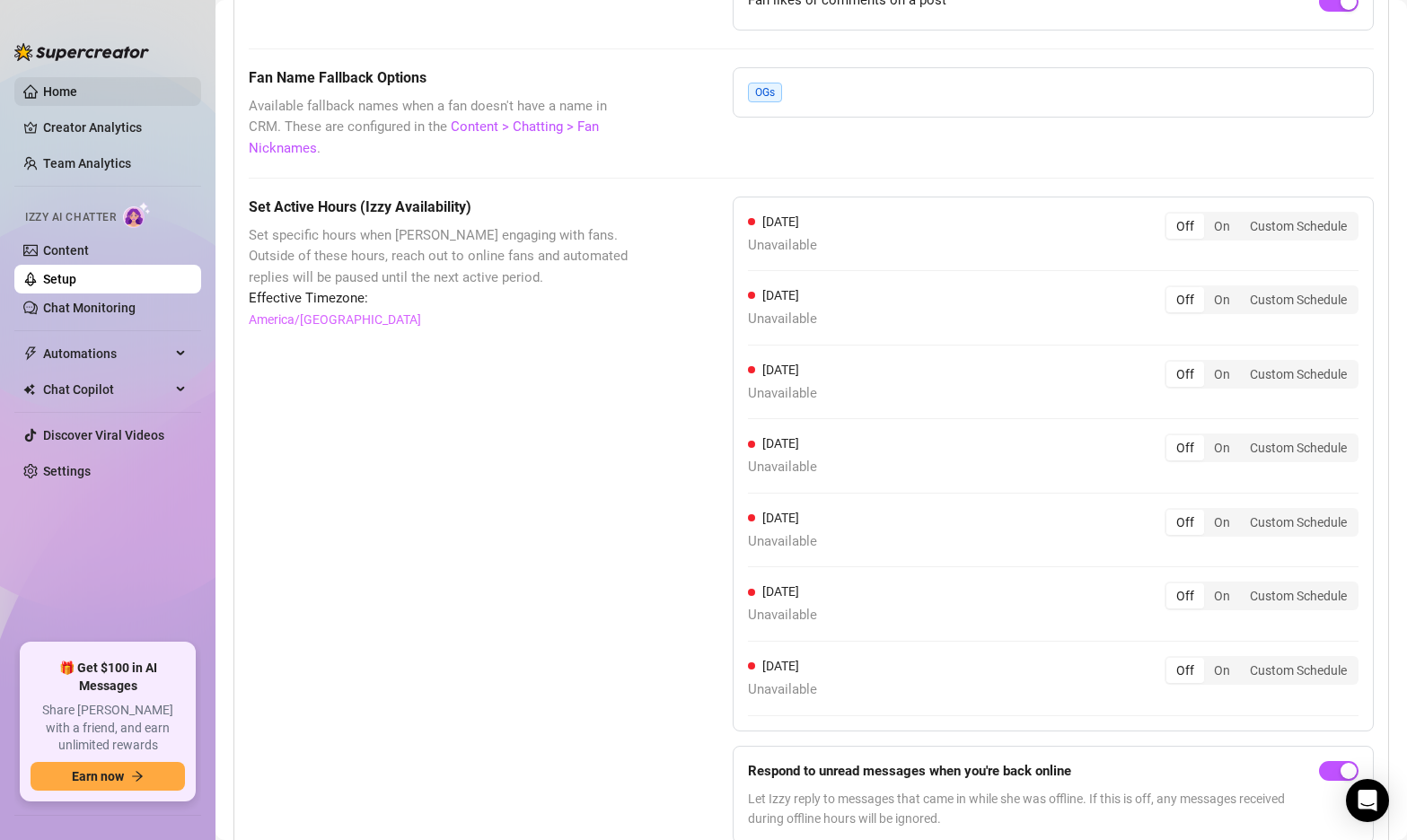
click at [57, 84] on link "Home" at bounding box center [60, 91] width 34 height 14
